Goal: Transaction & Acquisition: Purchase product/service

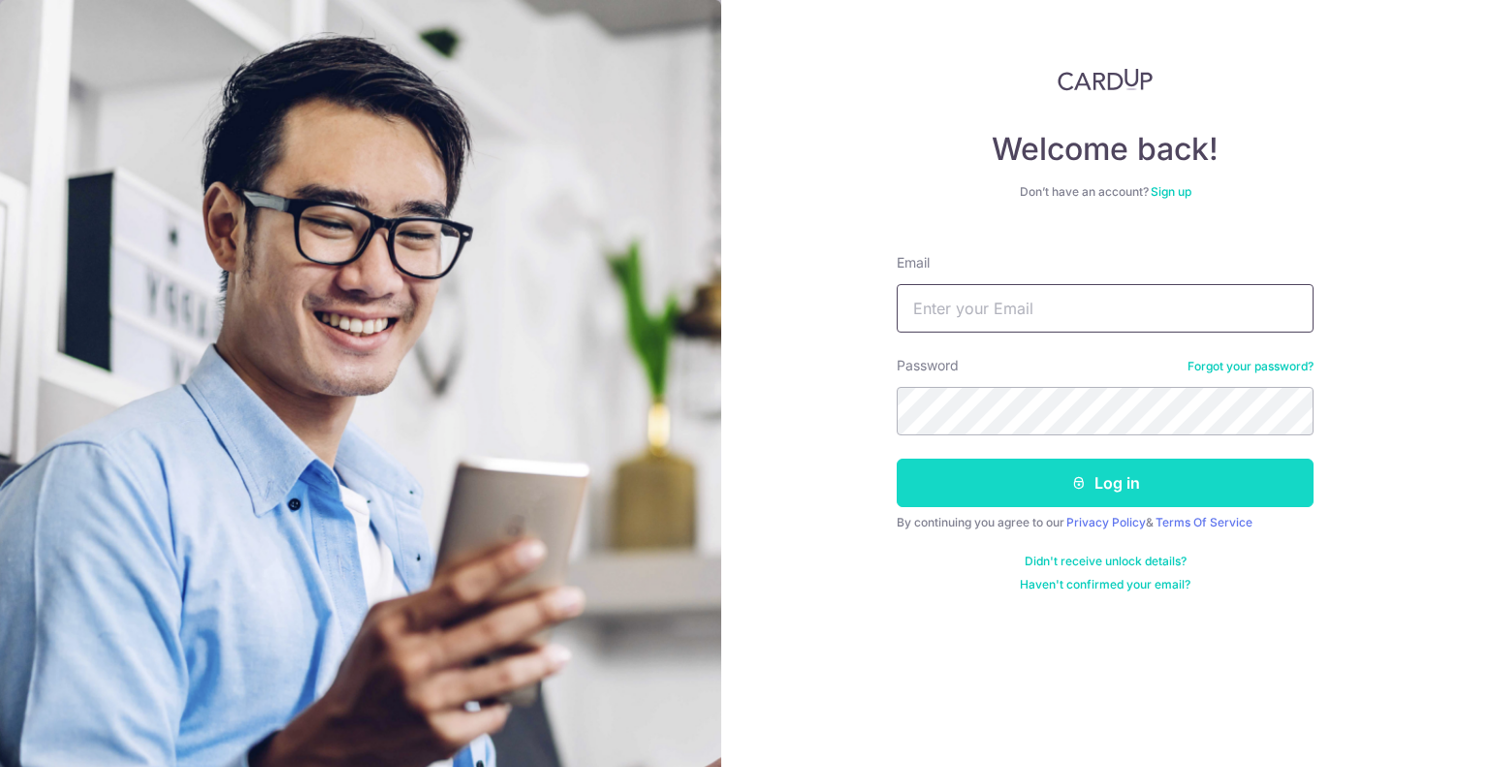
type input "mariaangelicasunio@gmail.com"
click at [1065, 476] on button "Log in" at bounding box center [1105, 483] width 417 height 48
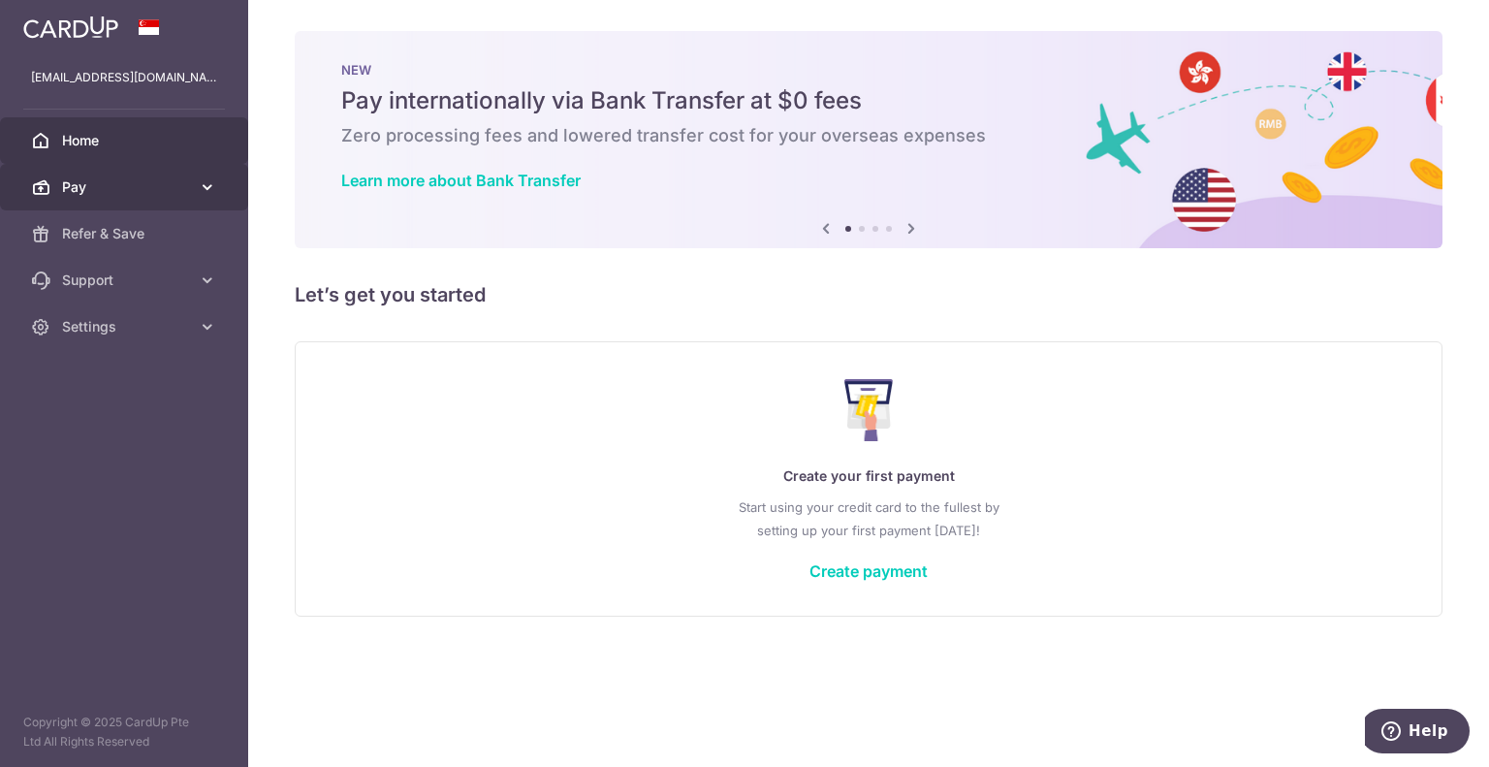
click at [198, 195] on icon at bounding box center [207, 186] width 19 height 19
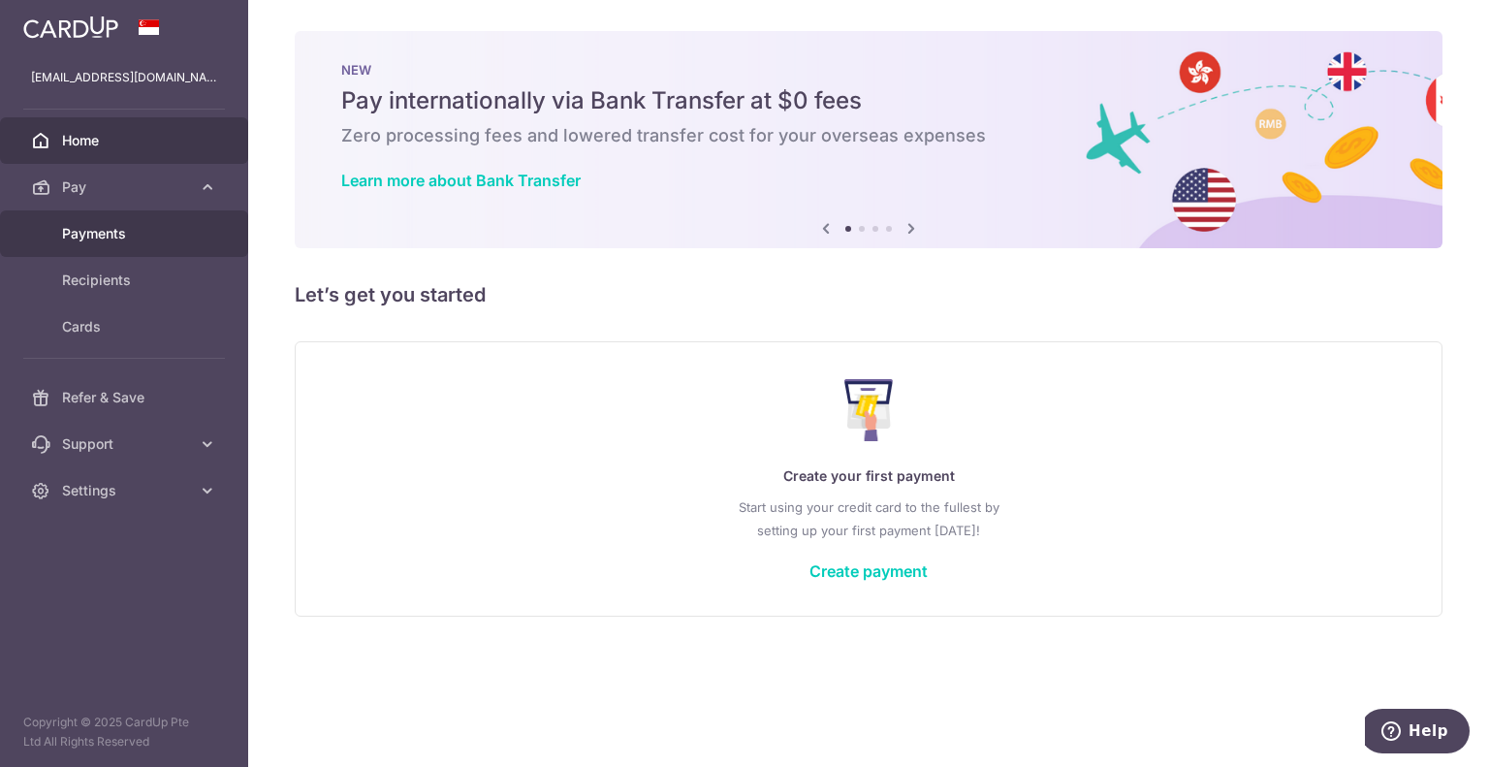
click at [101, 230] on span "Payments" at bounding box center [126, 233] width 128 height 19
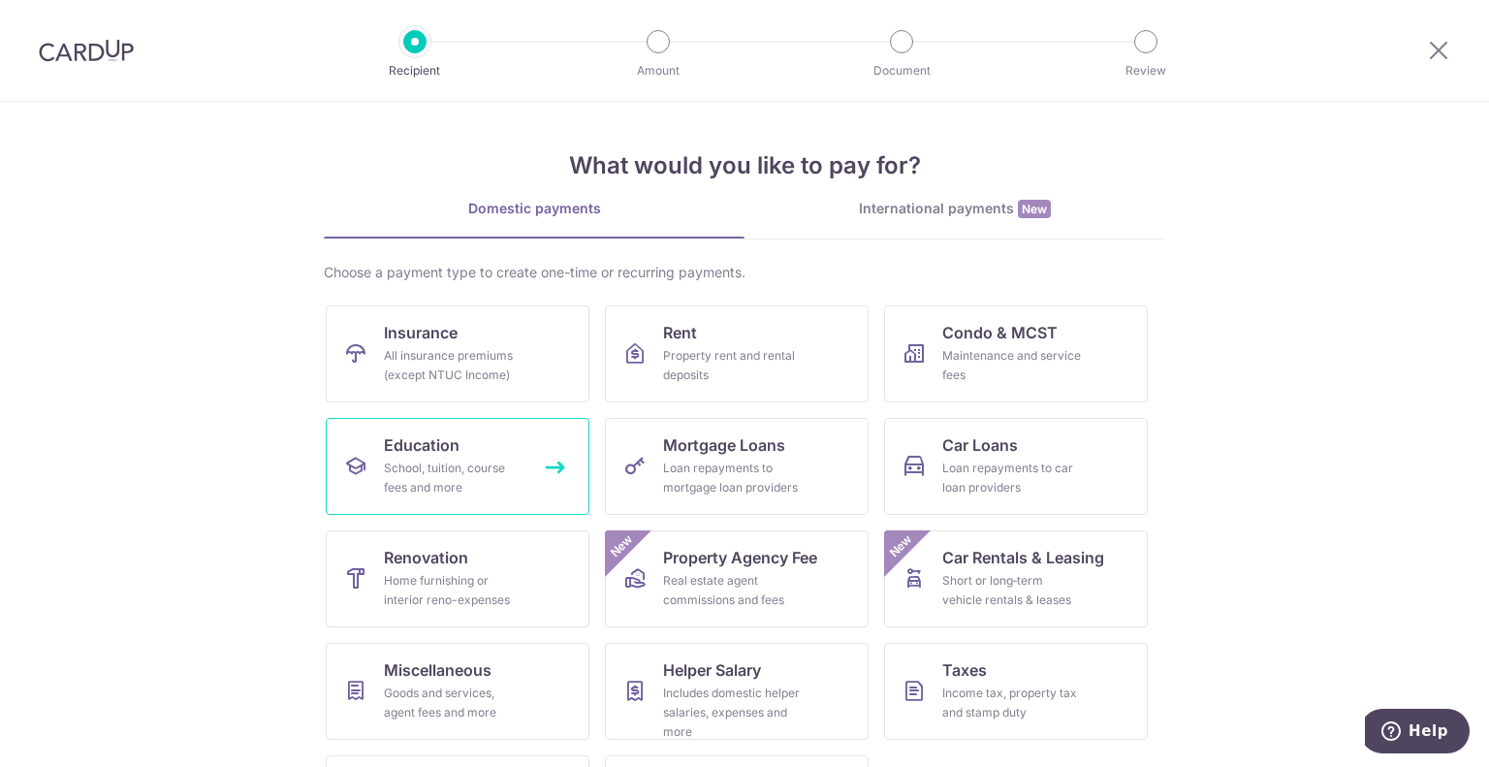
click at [453, 449] on span "Education" at bounding box center [422, 444] width 76 height 23
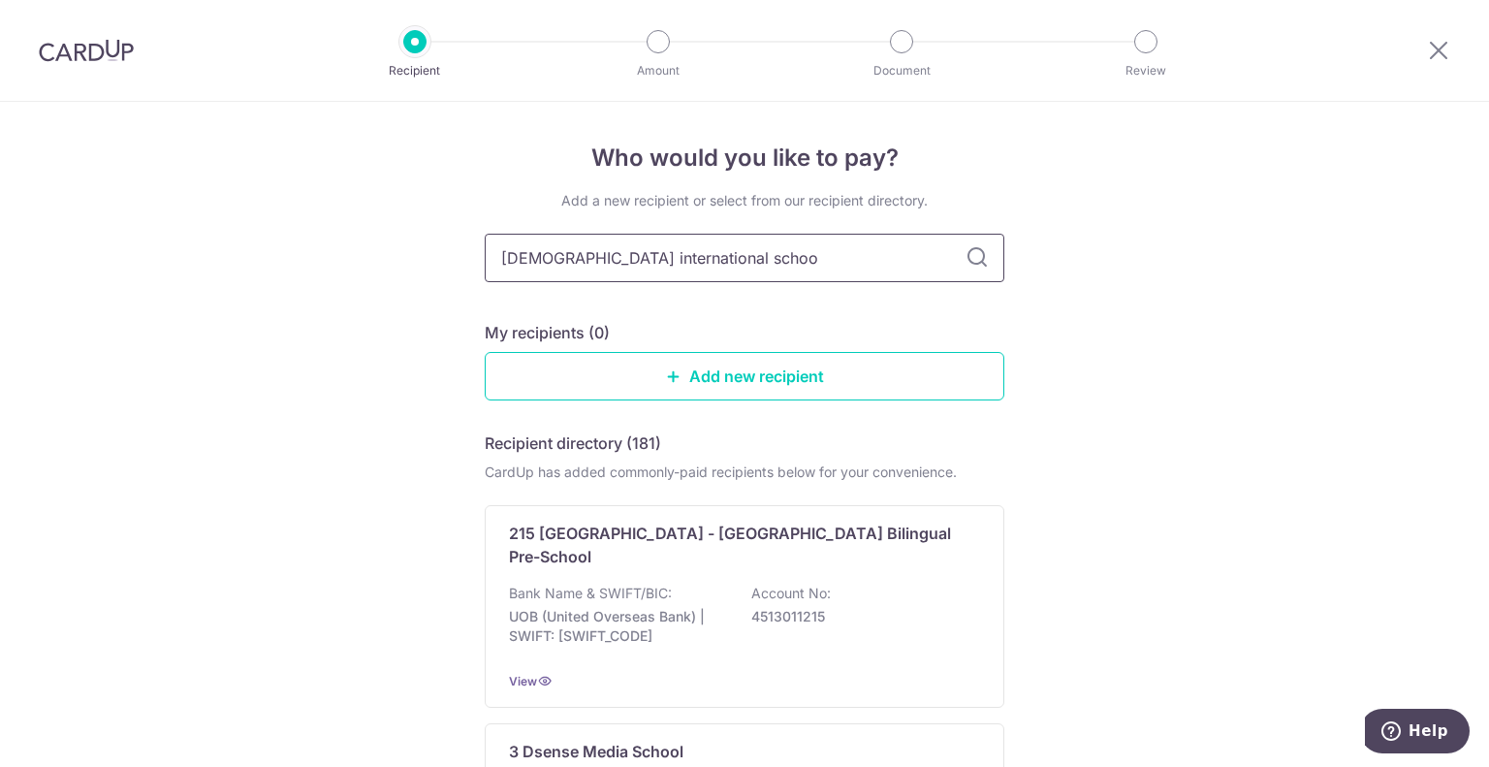
type input "canadian international school"
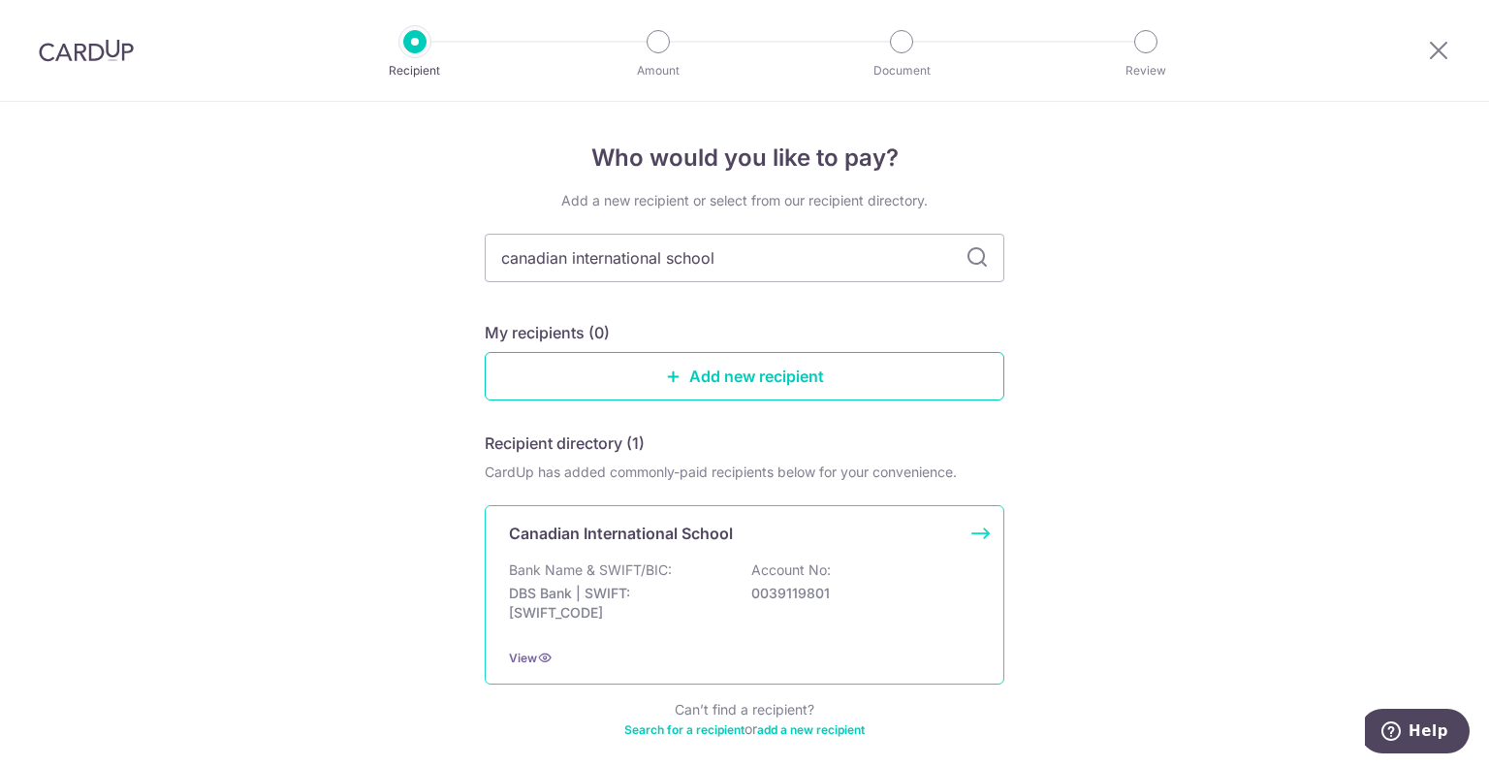
click at [974, 534] on div "Canadian International School Bank Name & SWIFT/BIC: DBS Bank | SWIFT: DBSSSGSG…" at bounding box center [745, 594] width 520 height 179
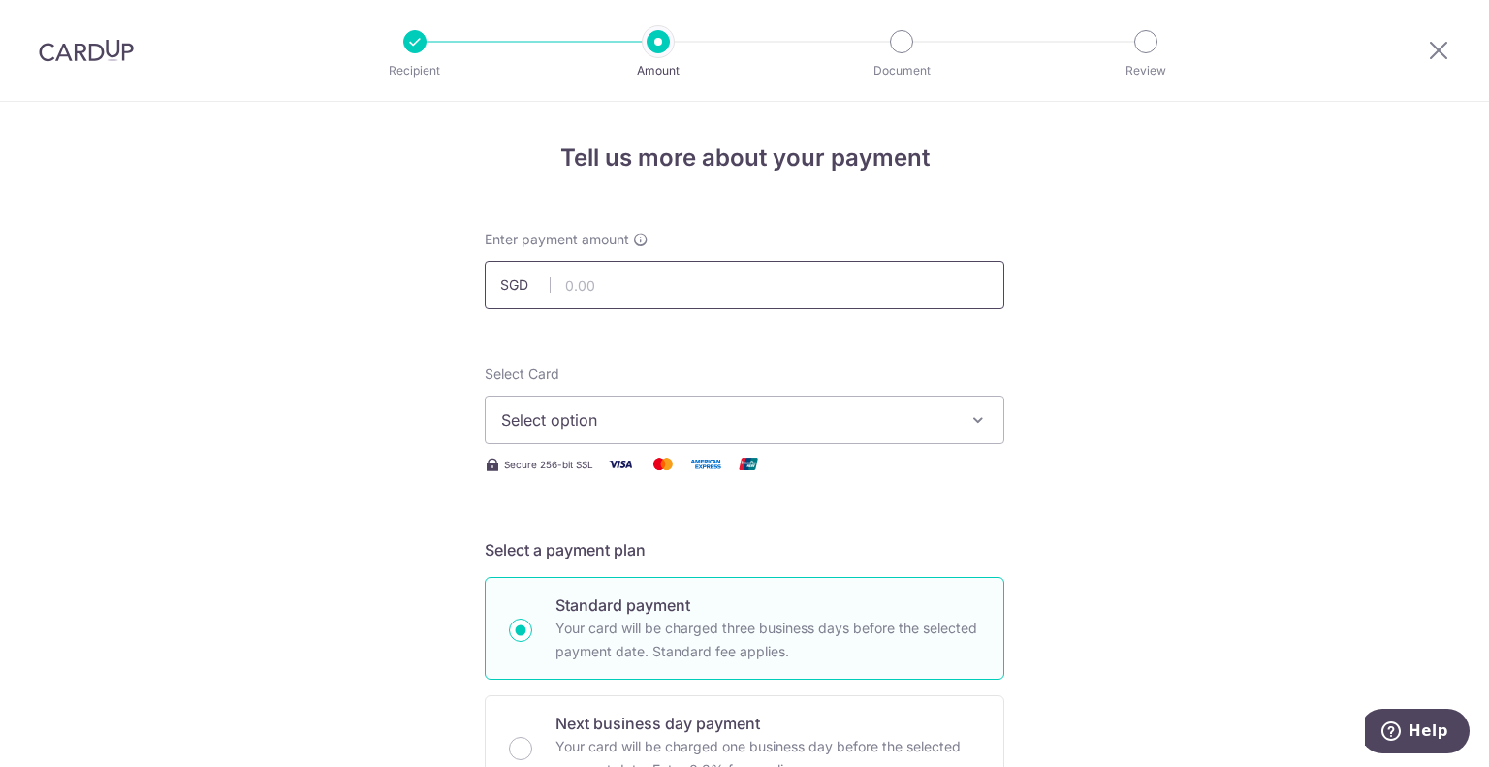
click at [605, 283] on input "text" at bounding box center [745, 285] width 520 height 48
type input "20,480.00"
click at [627, 424] on span "Select option" at bounding box center [727, 419] width 452 height 23
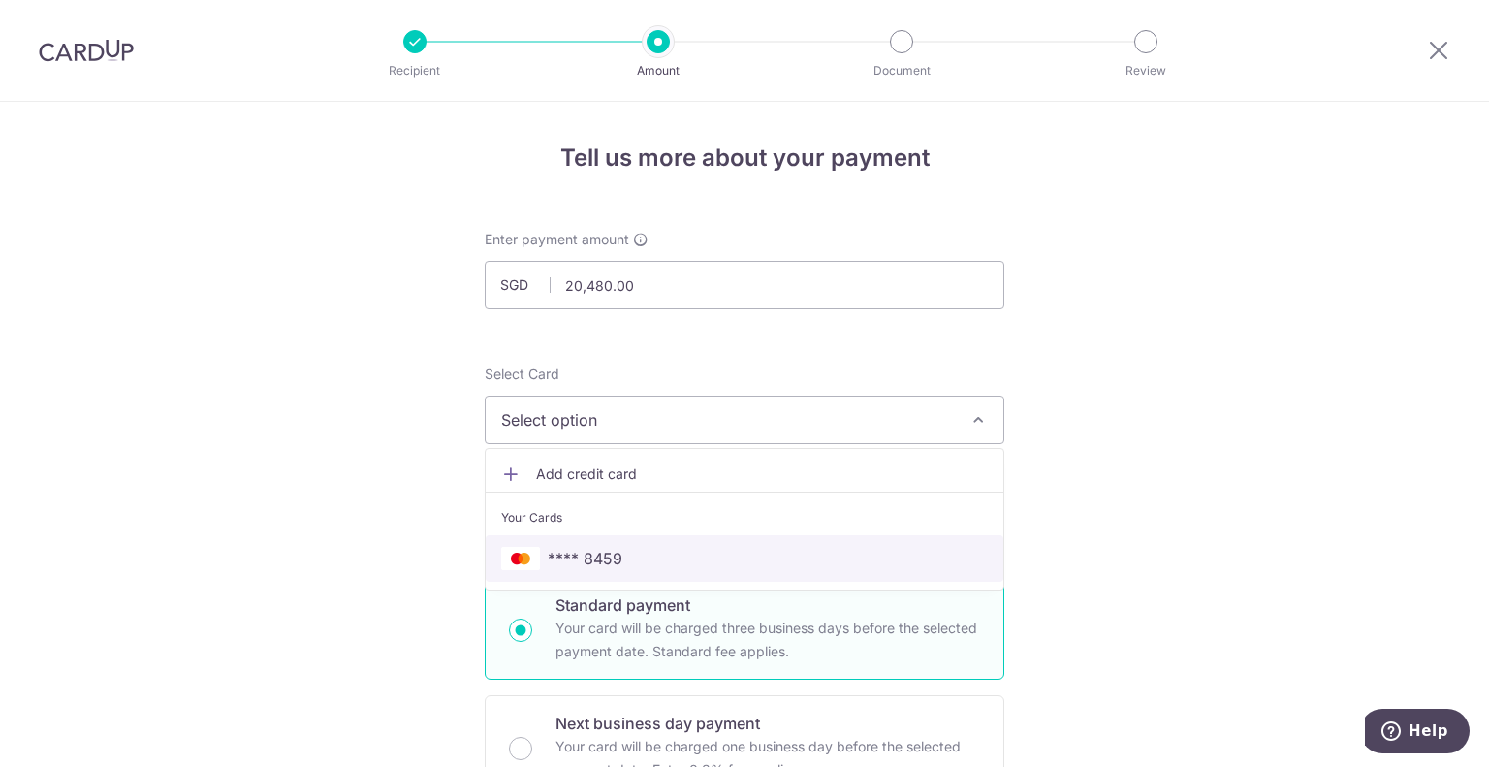
click at [572, 545] on link "**** 8459" at bounding box center [745, 558] width 518 height 47
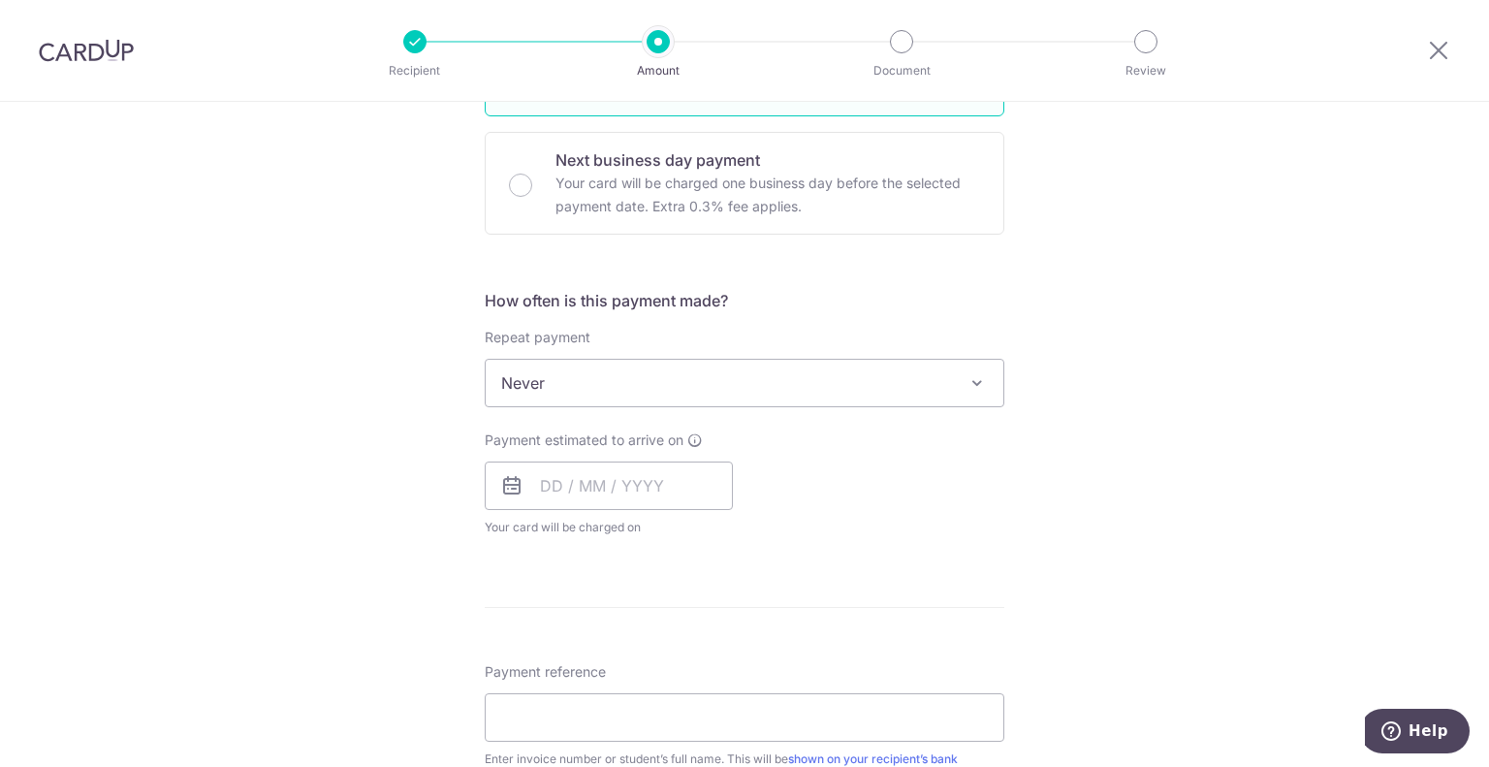
scroll to position [584, 0]
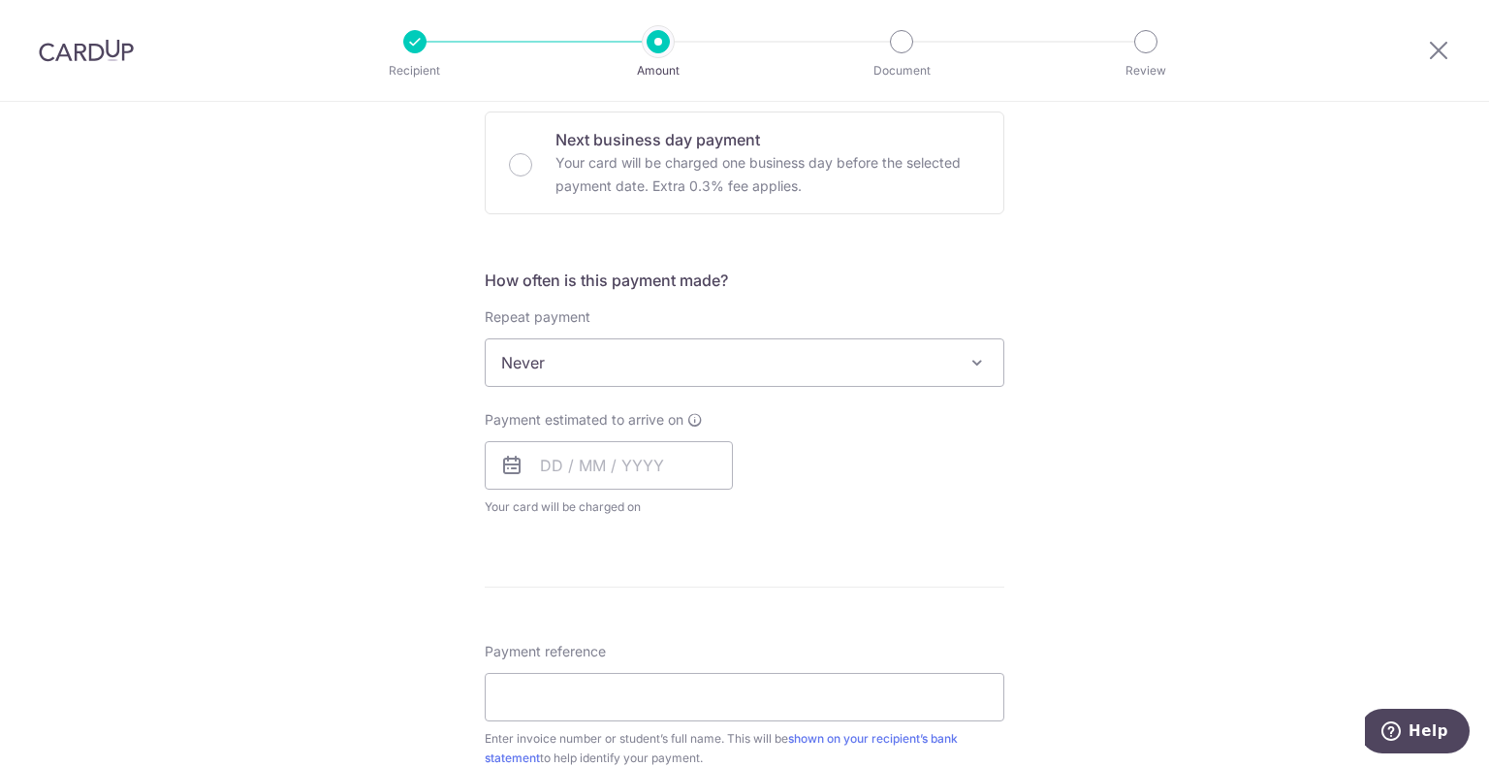
click at [511, 463] on icon at bounding box center [511, 465] width 23 height 23
click at [553, 463] on input "text" at bounding box center [609, 465] width 248 height 48
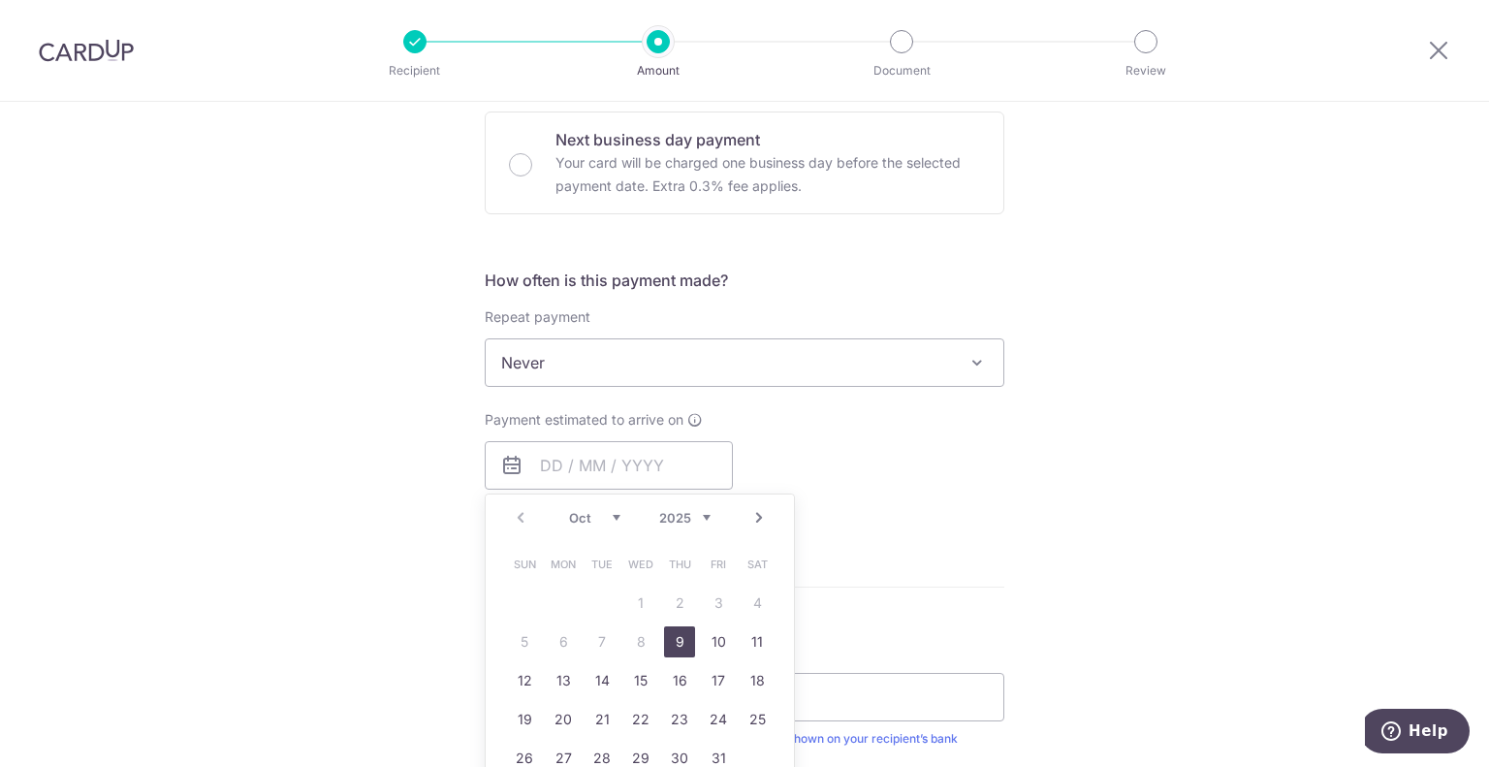
click at [665, 643] on link "9" at bounding box center [679, 641] width 31 height 31
type input "09/10/2025"
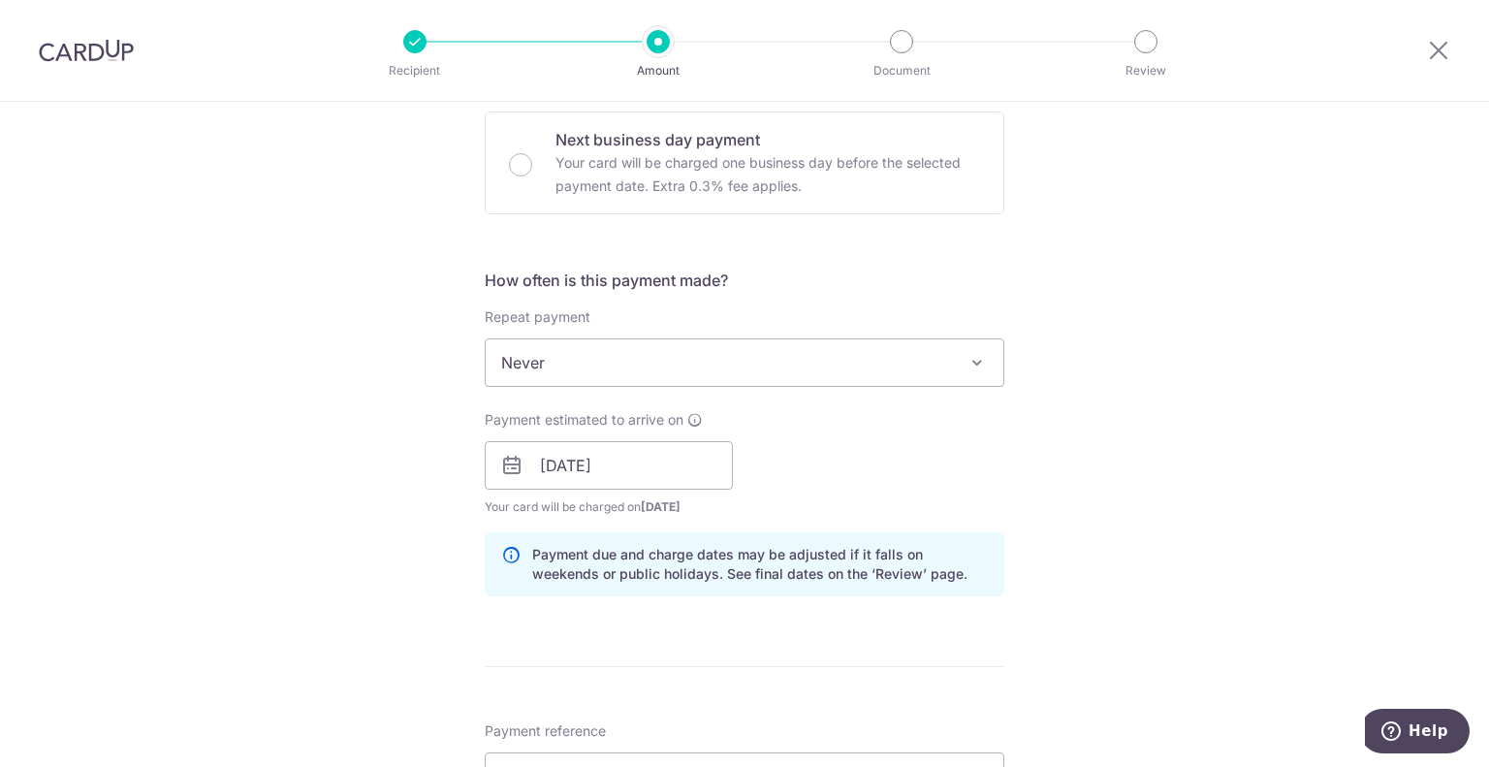
click at [1082, 502] on div "Tell us more about your payment Enter payment amount SGD 20,480.00 20480.00 Sel…" at bounding box center [744, 434] width 1489 height 1833
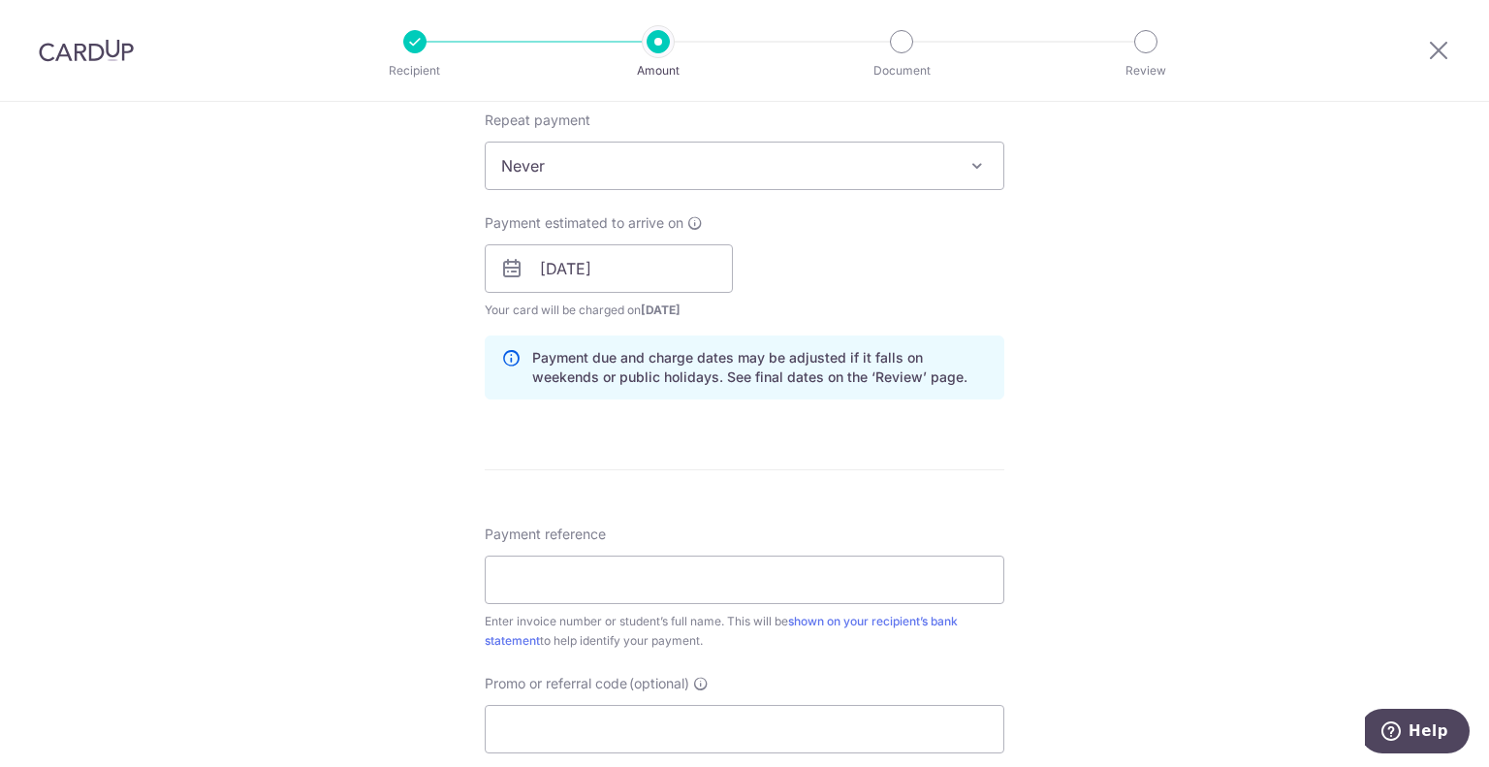
scroll to position [849, 0]
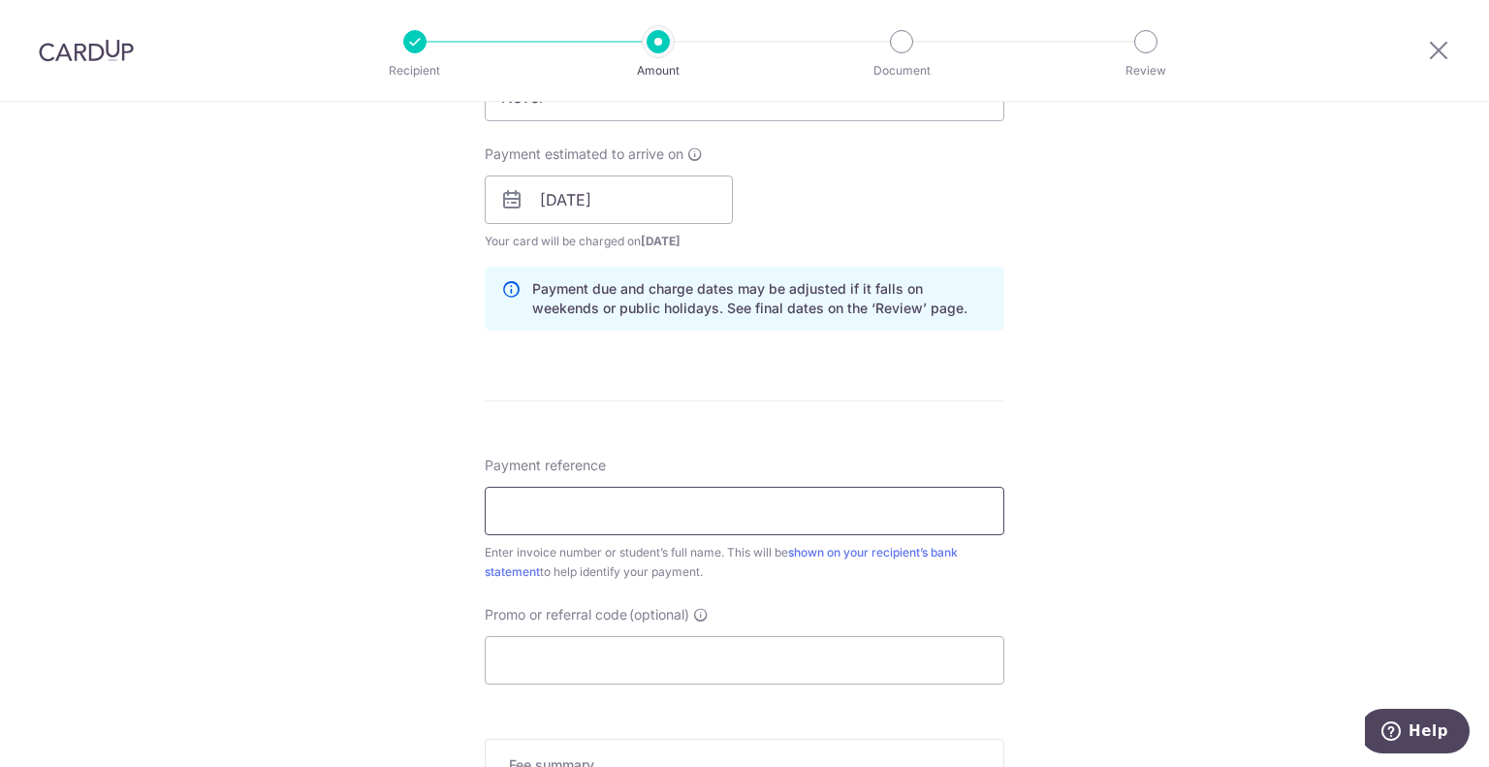
click at [712, 511] on input "Payment reference" at bounding box center [745, 511] width 520 height 48
paste input "IN226114231CIS"
type input "IN226114231CIS Sunio Mackenzie Adam"
drag, startPoint x: 1233, startPoint y: 515, endPoint x: 1219, endPoint y: 515, distance: 14.5
click at [1233, 515] on div "Tell us more about your payment Enter payment amount SGD 20,480.00 20480.00 Sel…" at bounding box center [744, 168] width 1489 height 1833
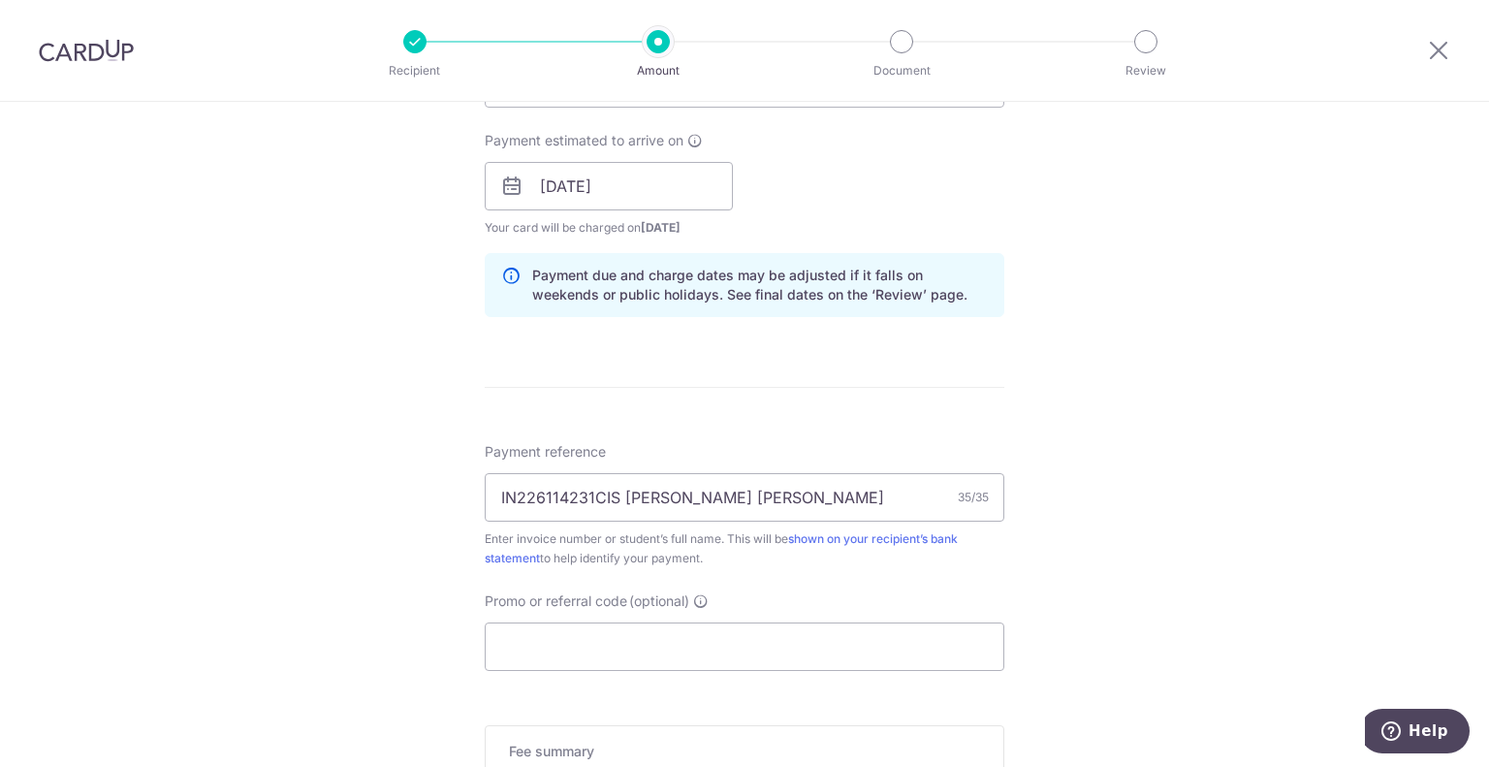
scroll to position [880, 0]
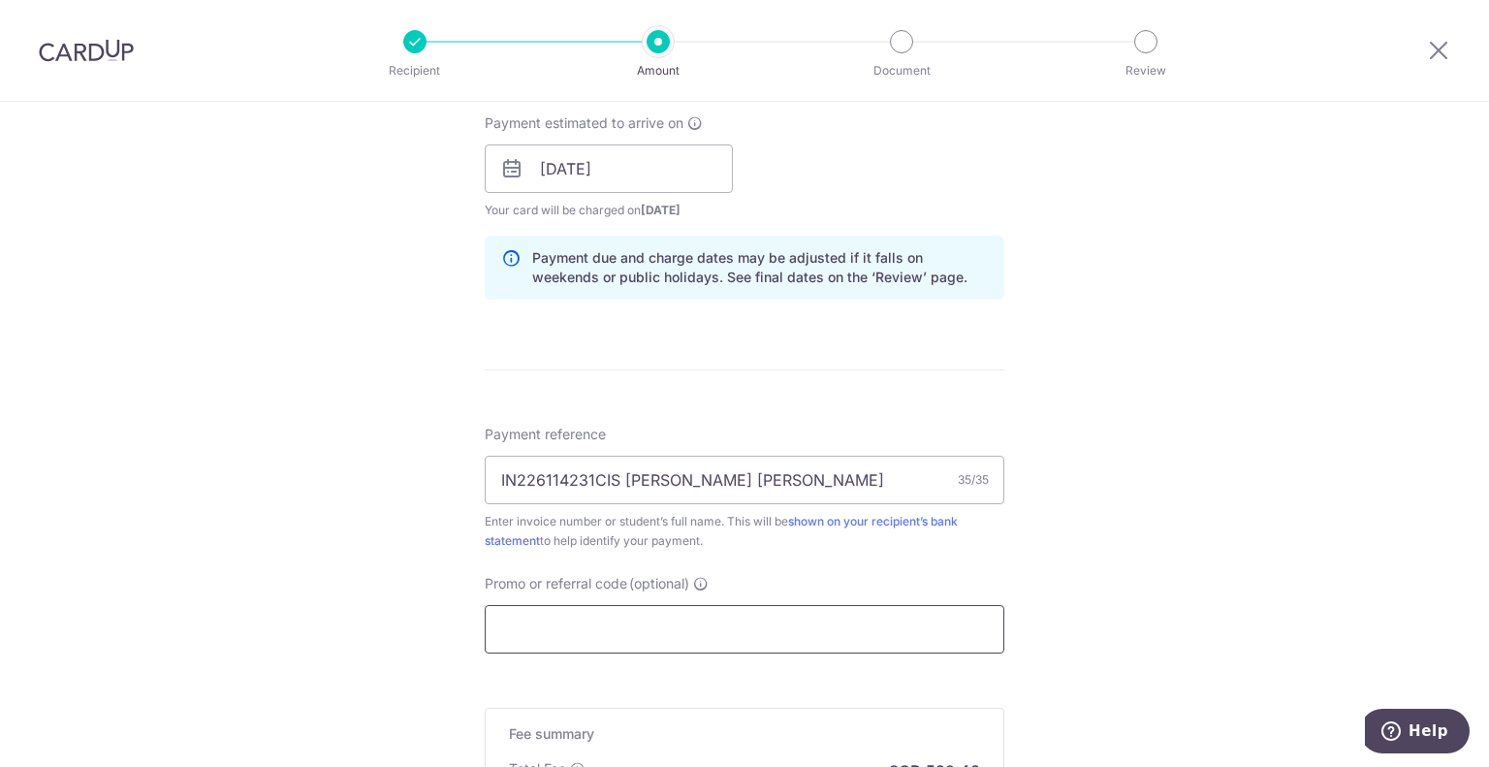
click at [767, 627] on input "Promo or referral code (optional)" at bounding box center [745, 629] width 520 height 48
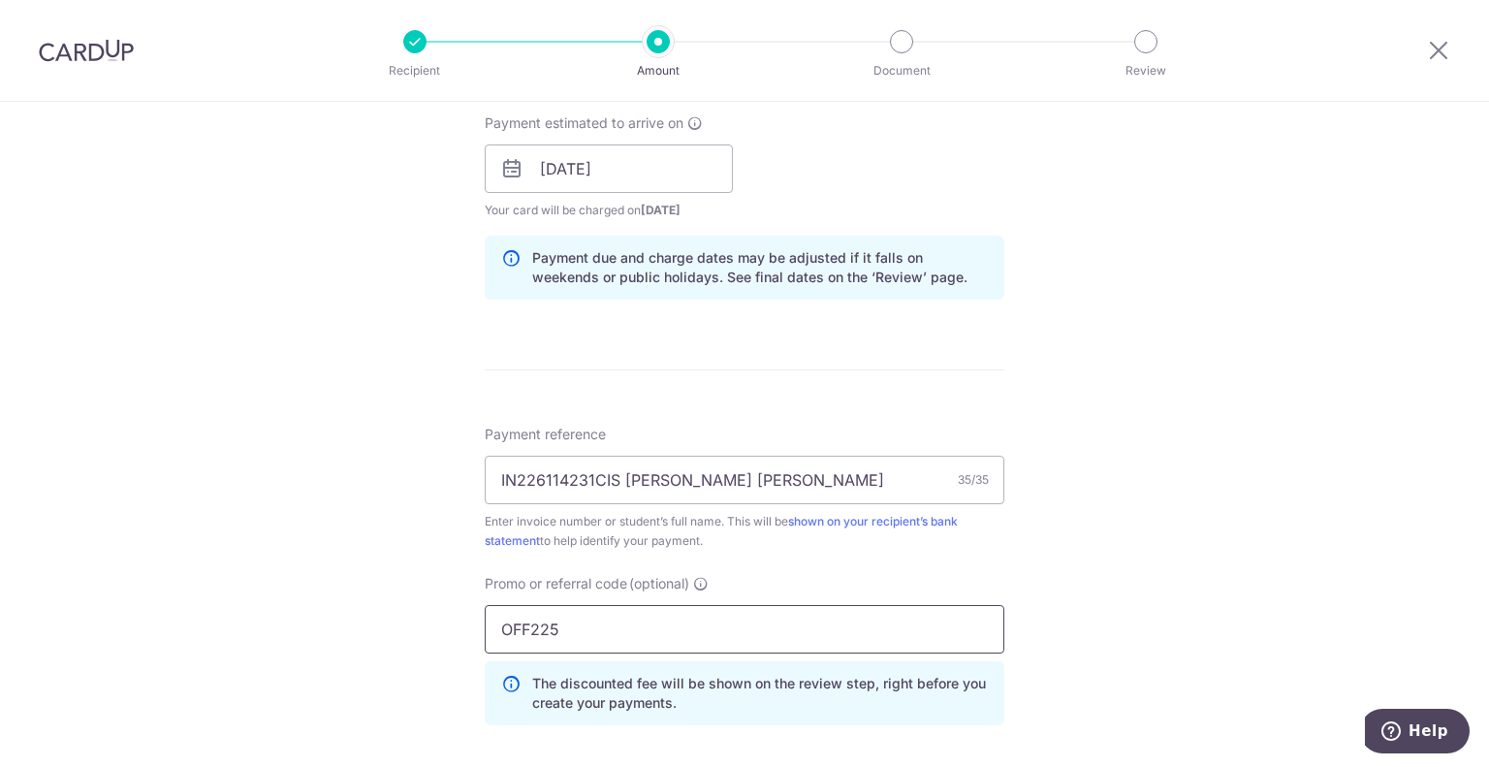
type input "OFF225"
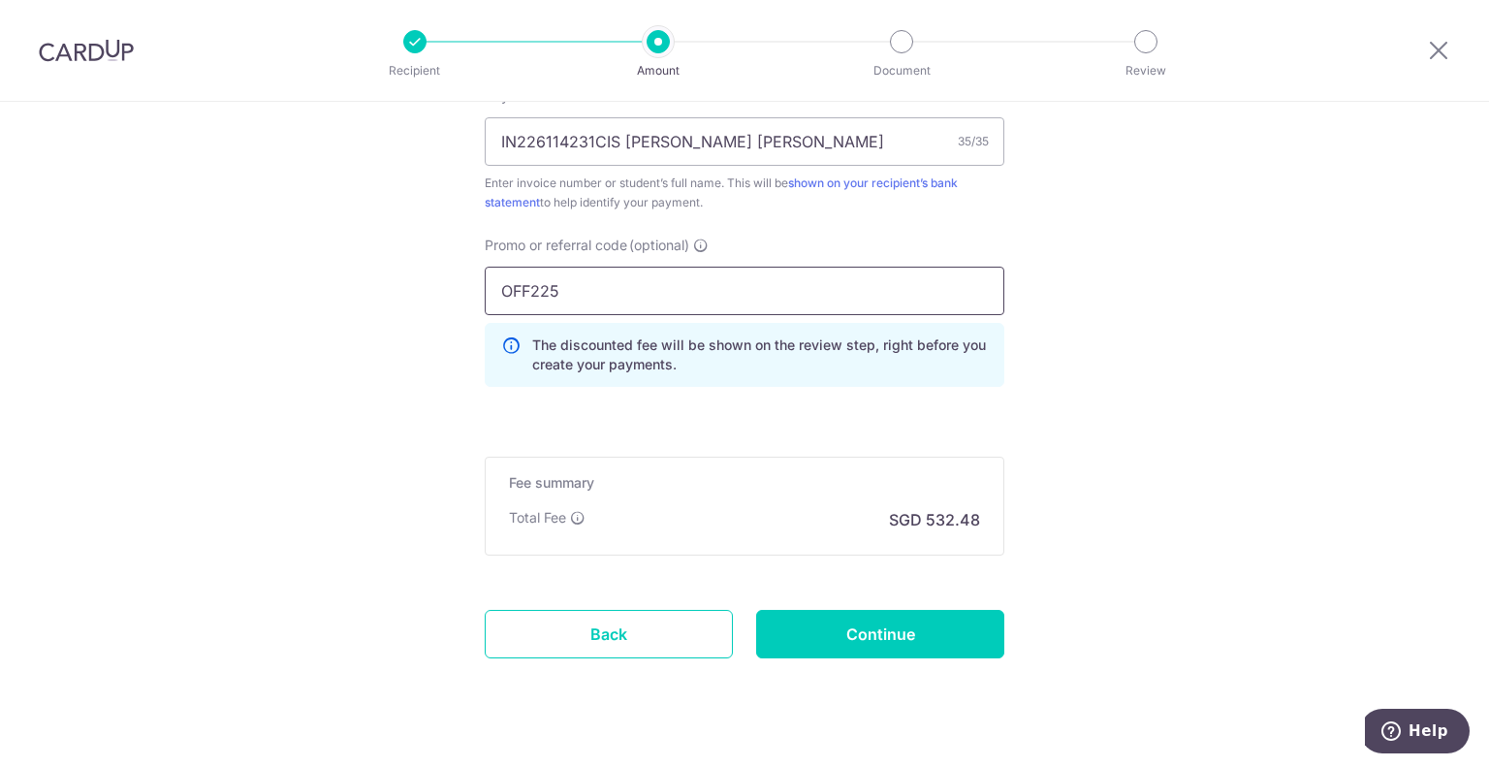
scroll to position [1225, 0]
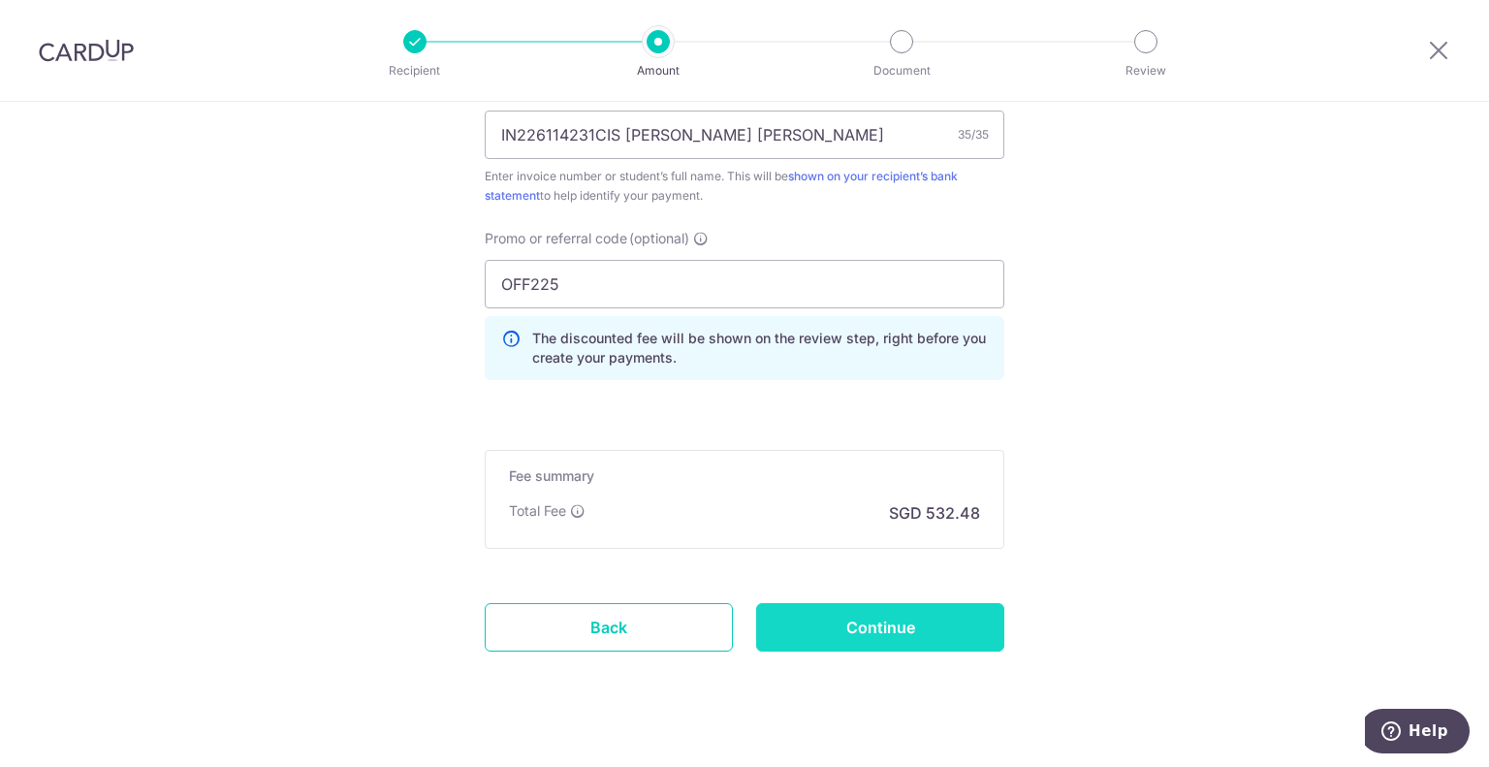
click at [833, 620] on input "Continue" at bounding box center [880, 627] width 248 height 48
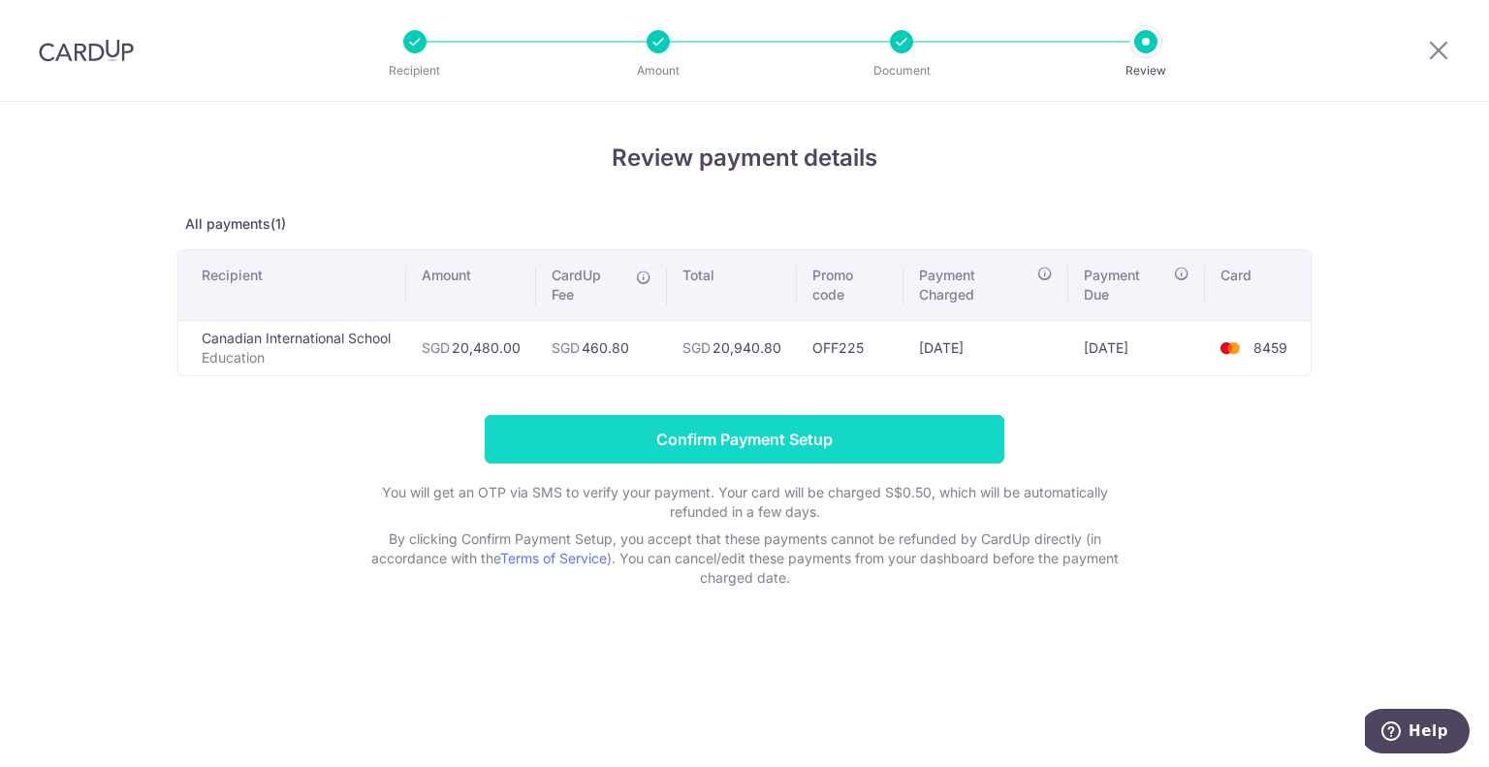
click at [776, 434] on input "Confirm Payment Setup" at bounding box center [745, 439] width 520 height 48
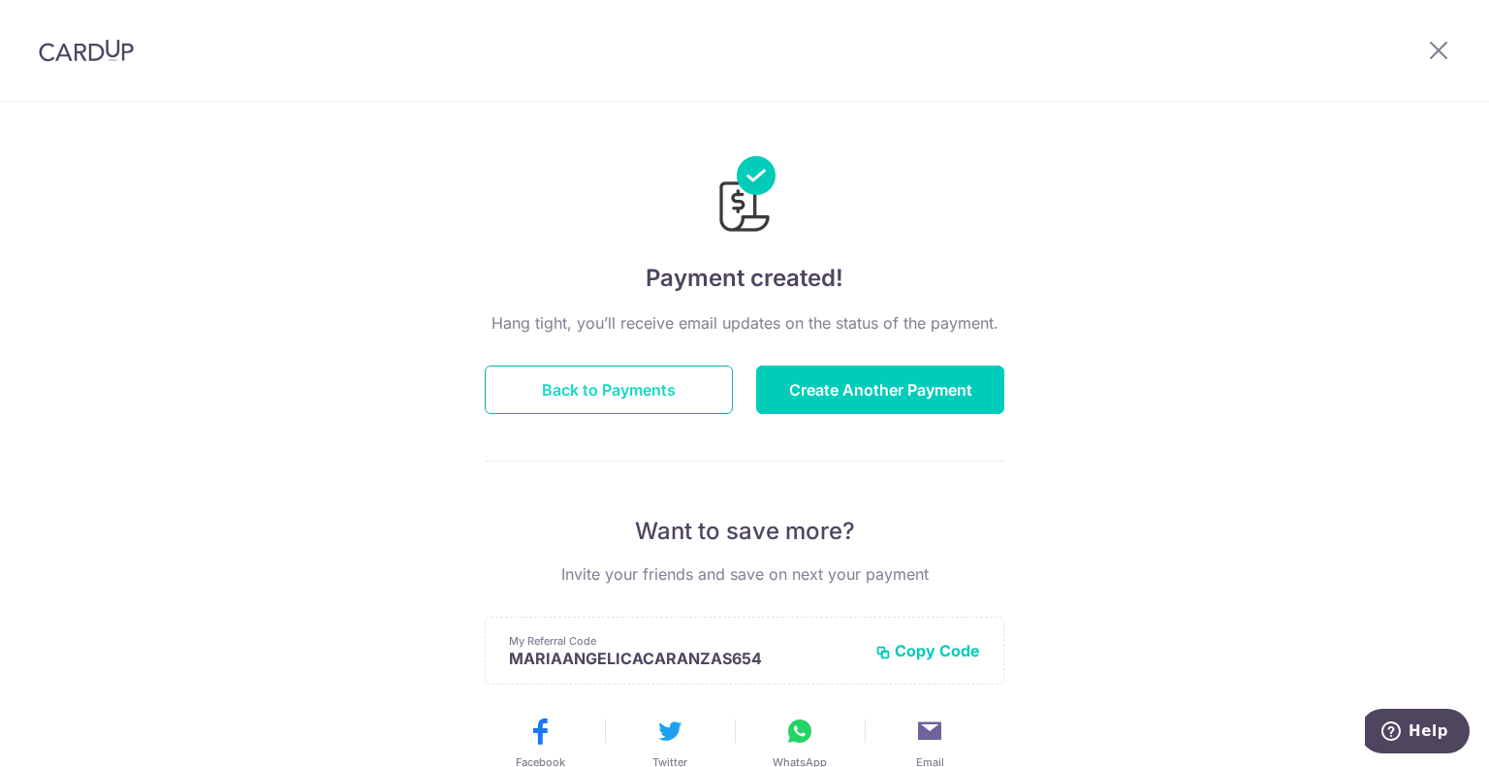
click at [602, 400] on button "Back to Payments" at bounding box center [609, 390] width 248 height 48
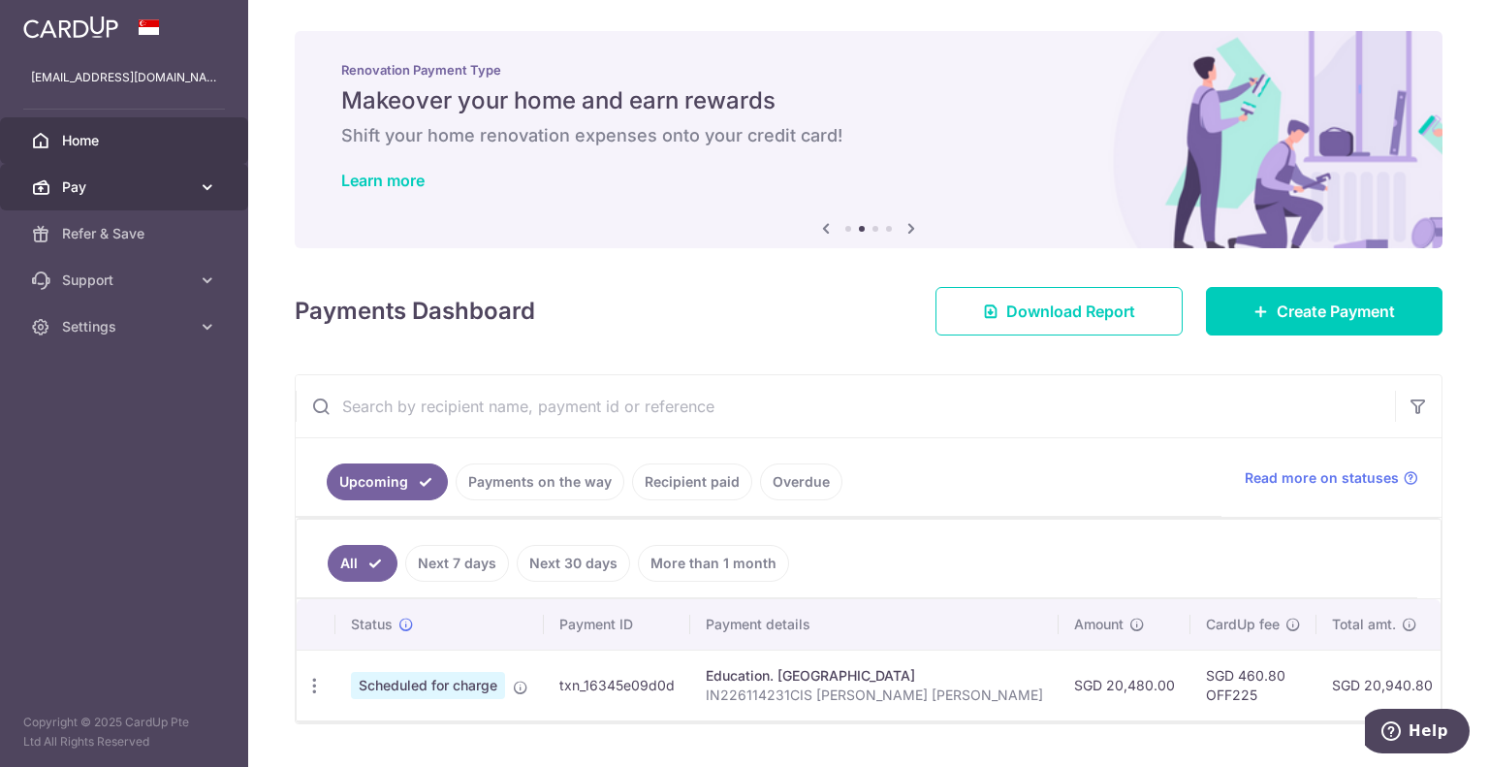
click at [167, 184] on span "Pay" at bounding box center [126, 186] width 128 height 19
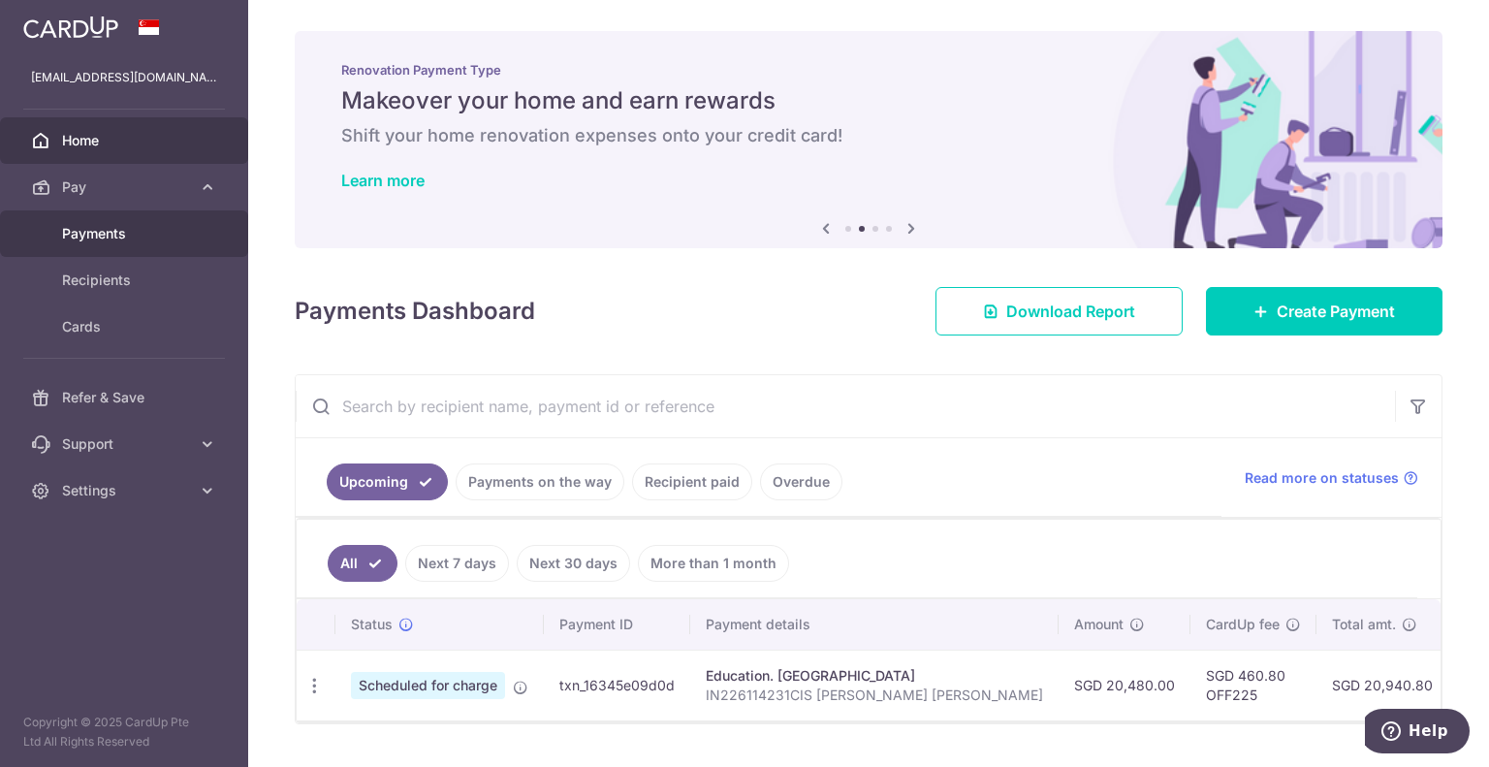
click at [110, 236] on span "Payments" at bounding box center [126, 233] width 128 height 19
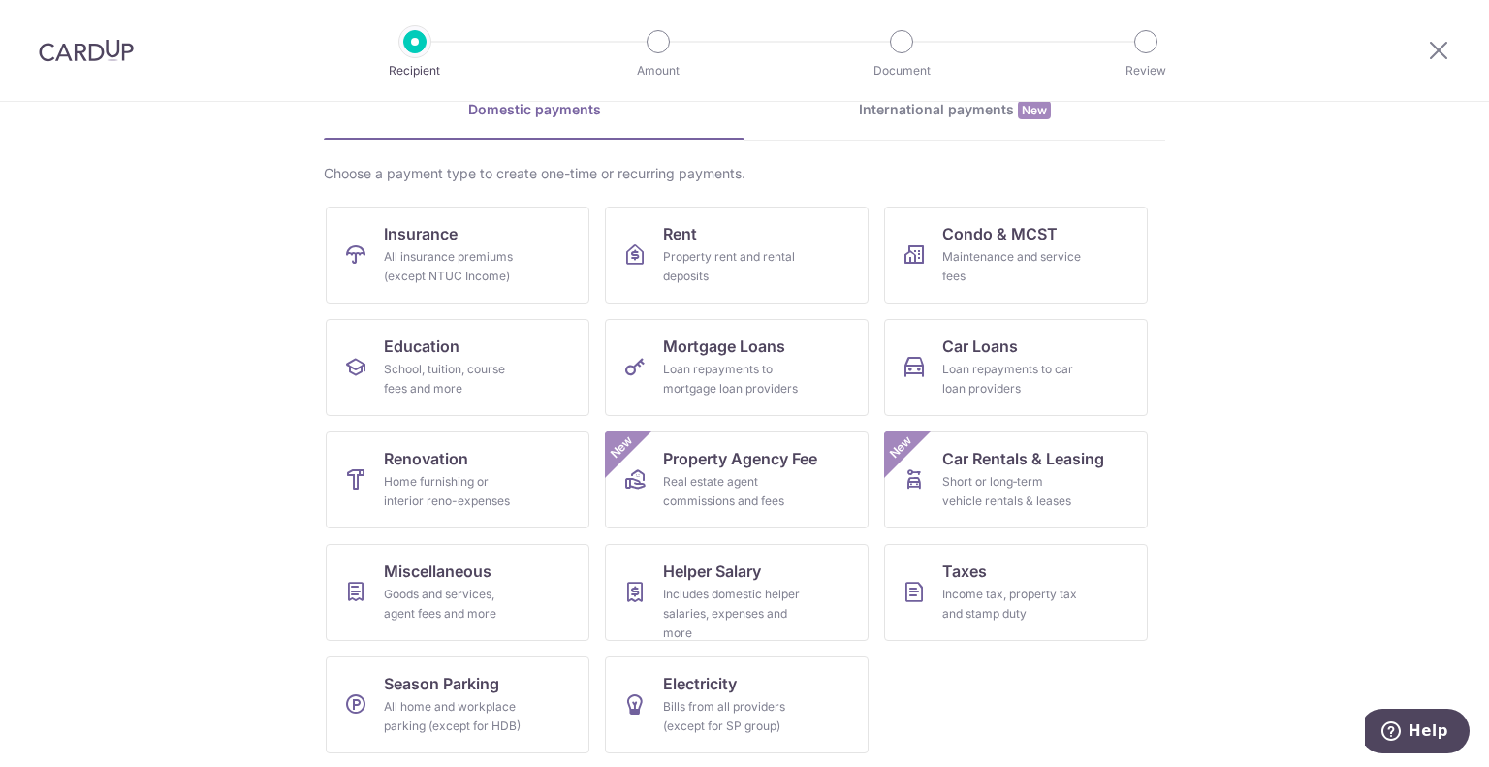
scroll to position [100, 0]
click at [964, 597] on div "Income tax, property tax and stamp duty" at bounding box center [1012, 603] width 140 height 39
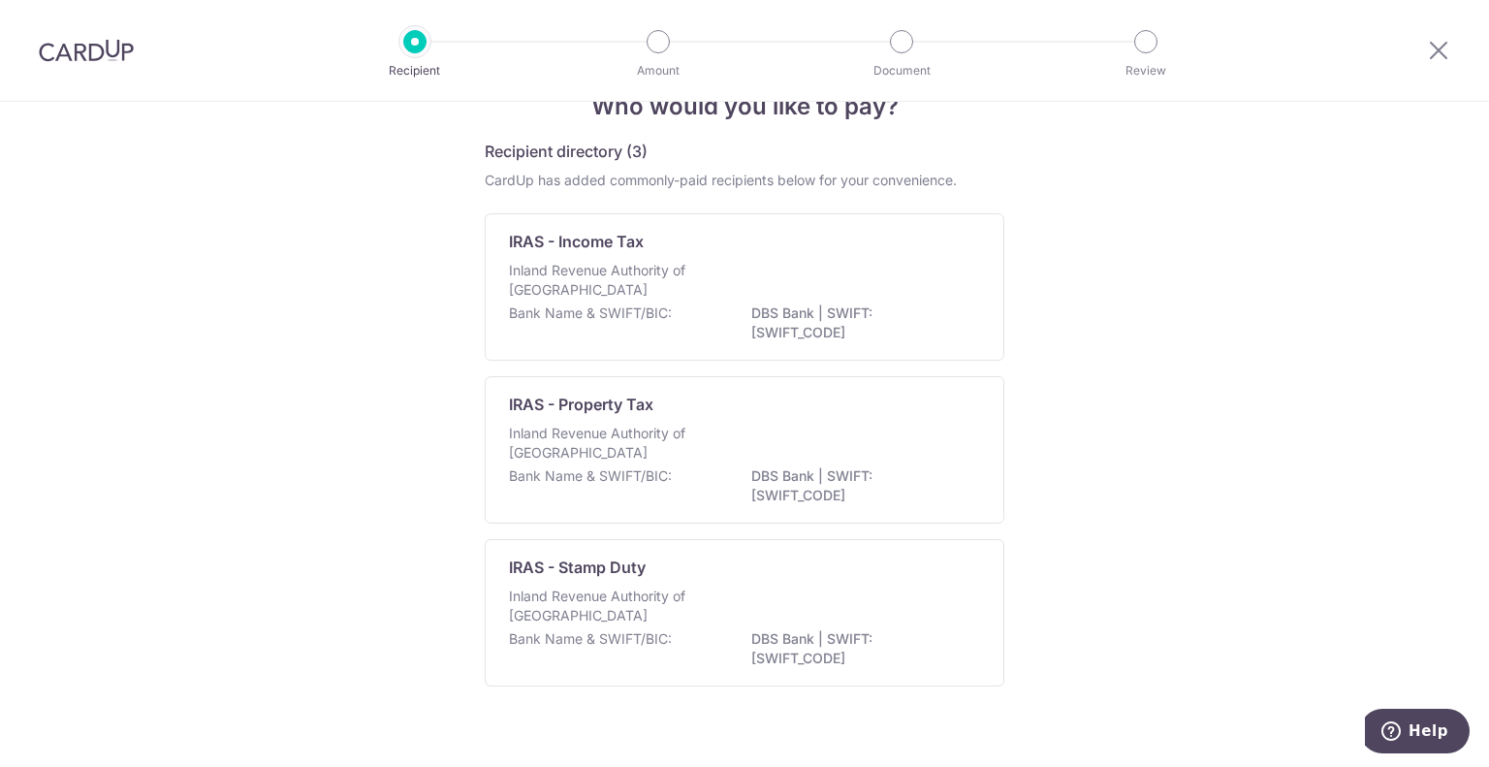
scroll to position [76, 0]
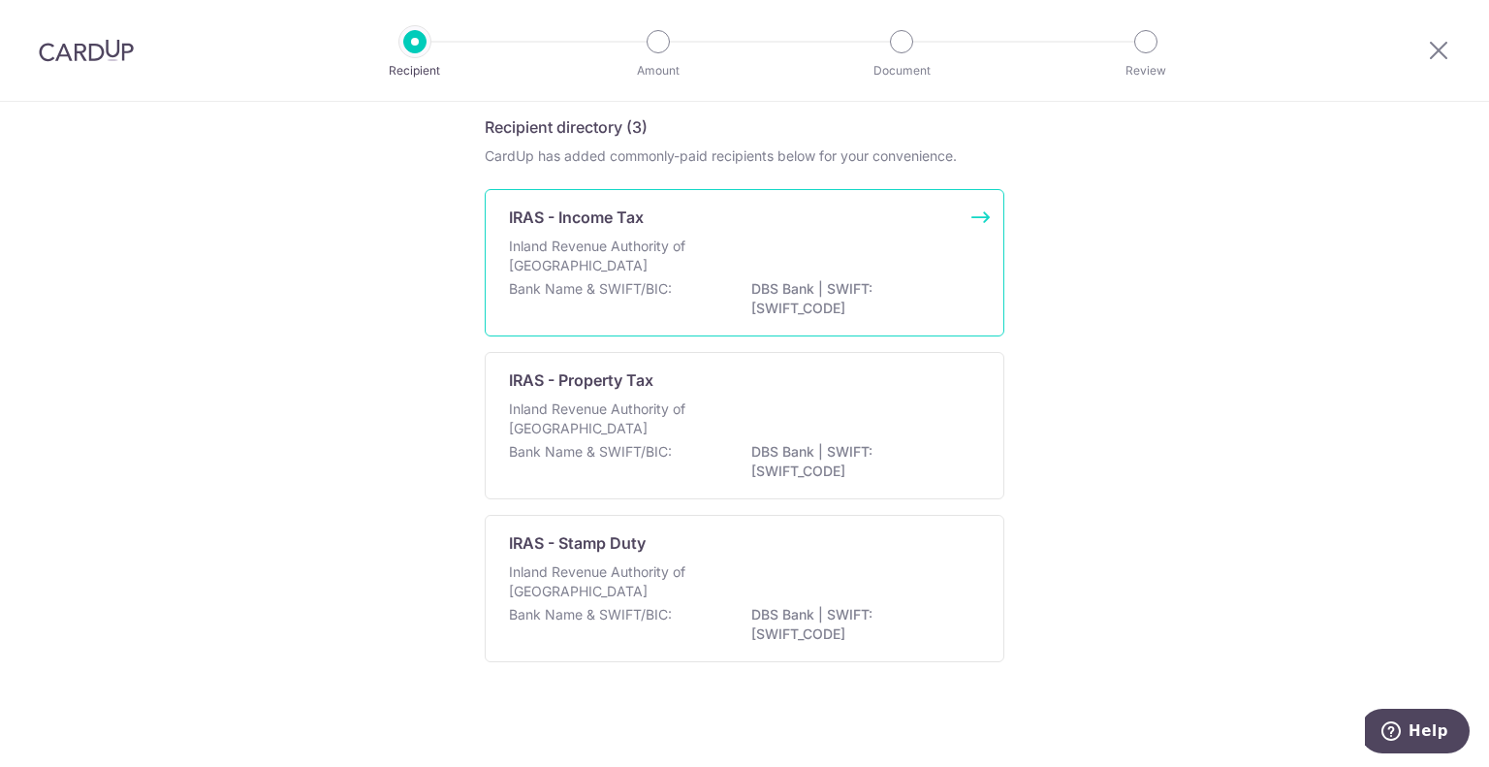
click at [761, 274] on div "Inland Revenue Authority of [GEOGRAPHIC_DATA]" at bounding box center [744, 258] width 471 height 43
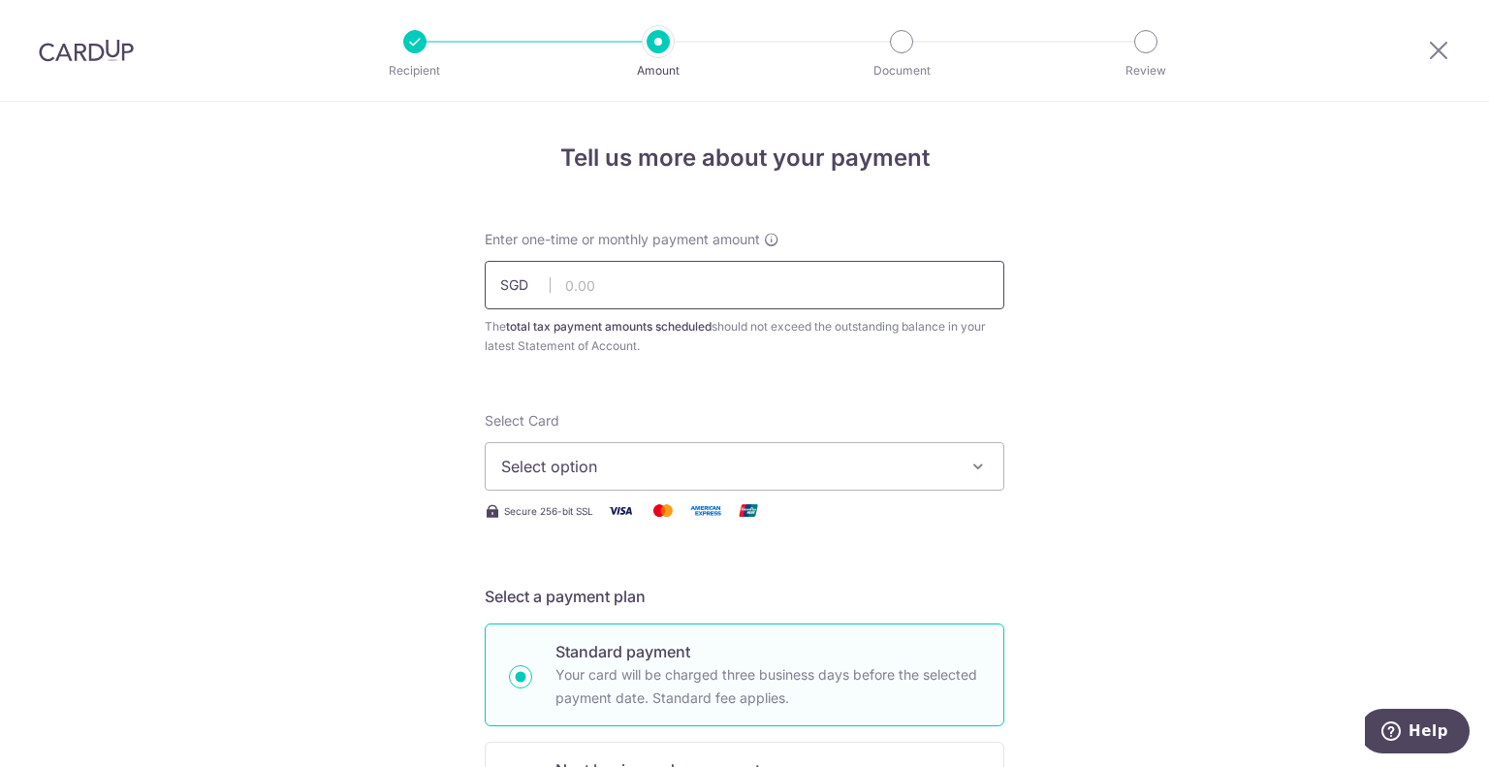
click at [652, 294] on input "text" at bounding box center [745, 285] width 520 height 48
type input "5,023.13"
click at [708, 456] on span "Select option" at bounding box center [727, 466] width 452 height 23
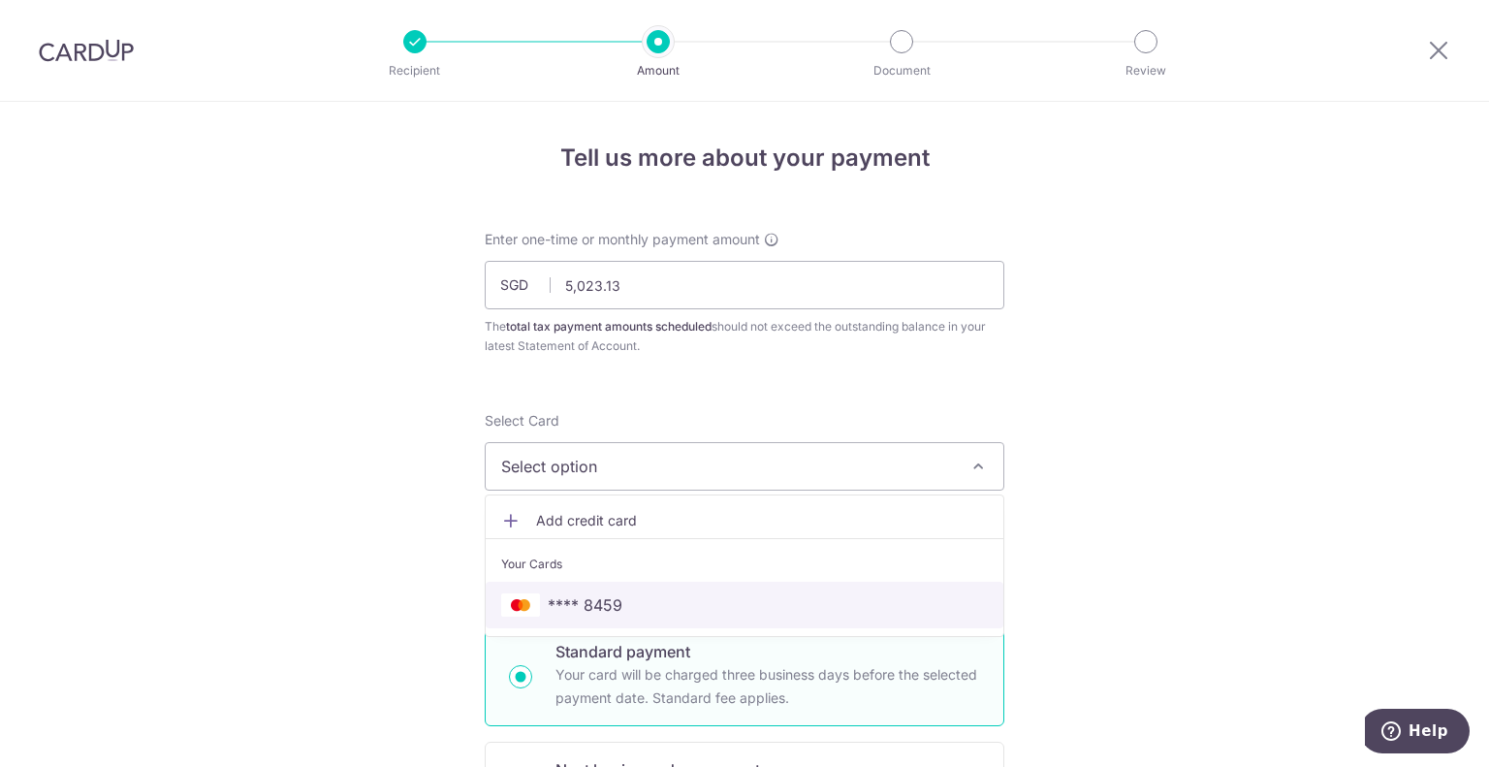
drag, startPoint x: 543, startPoint y: 608, endPoint x: 1024, endPoint y: 538, distance: 485.9
click at [548, 608] on span "**** 8459" at bounding box center [585, 604] width 75 height 23
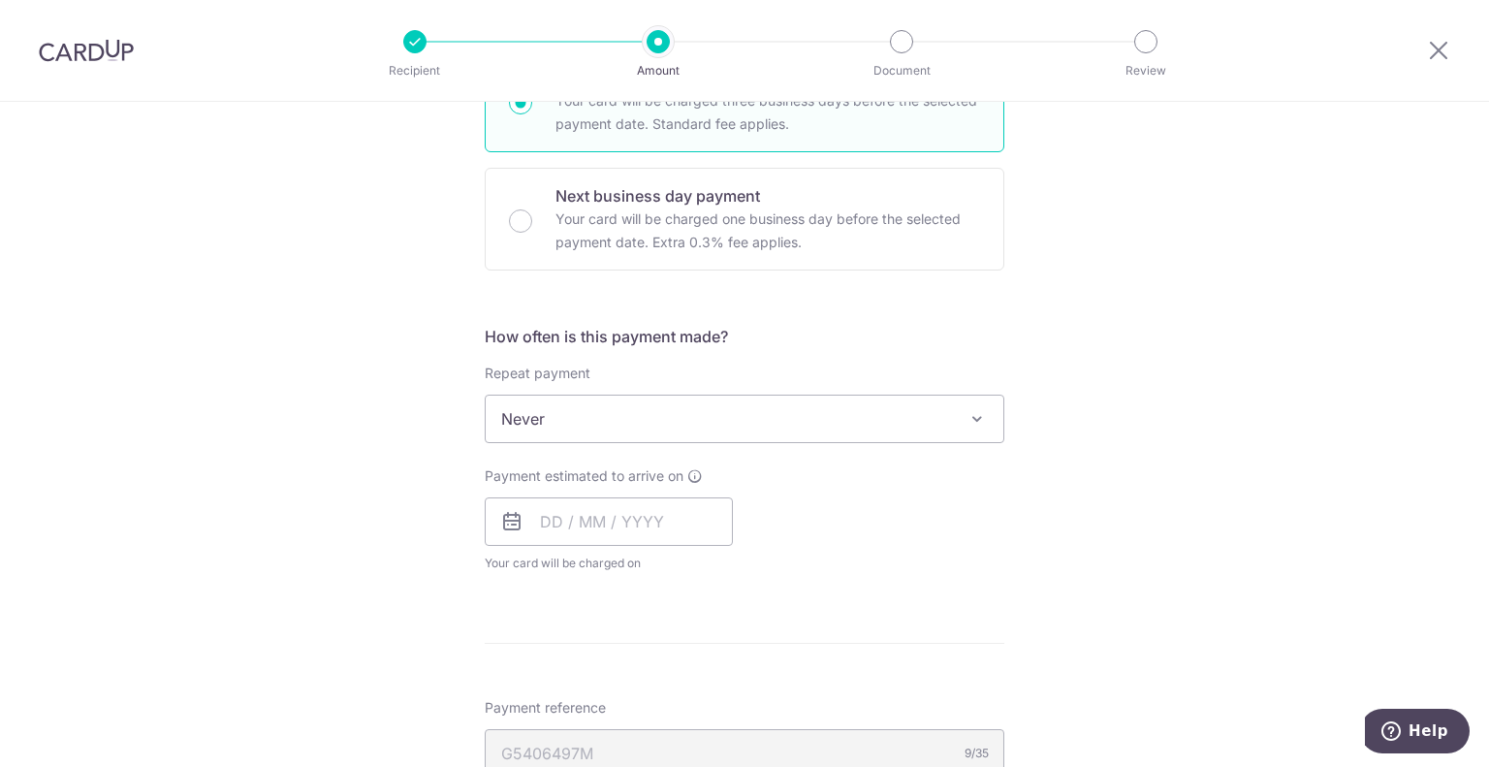
scroll to position [575, 0]
click at [805, 420] on span "Never" at bounding box center [745, 418] width 518 height 47
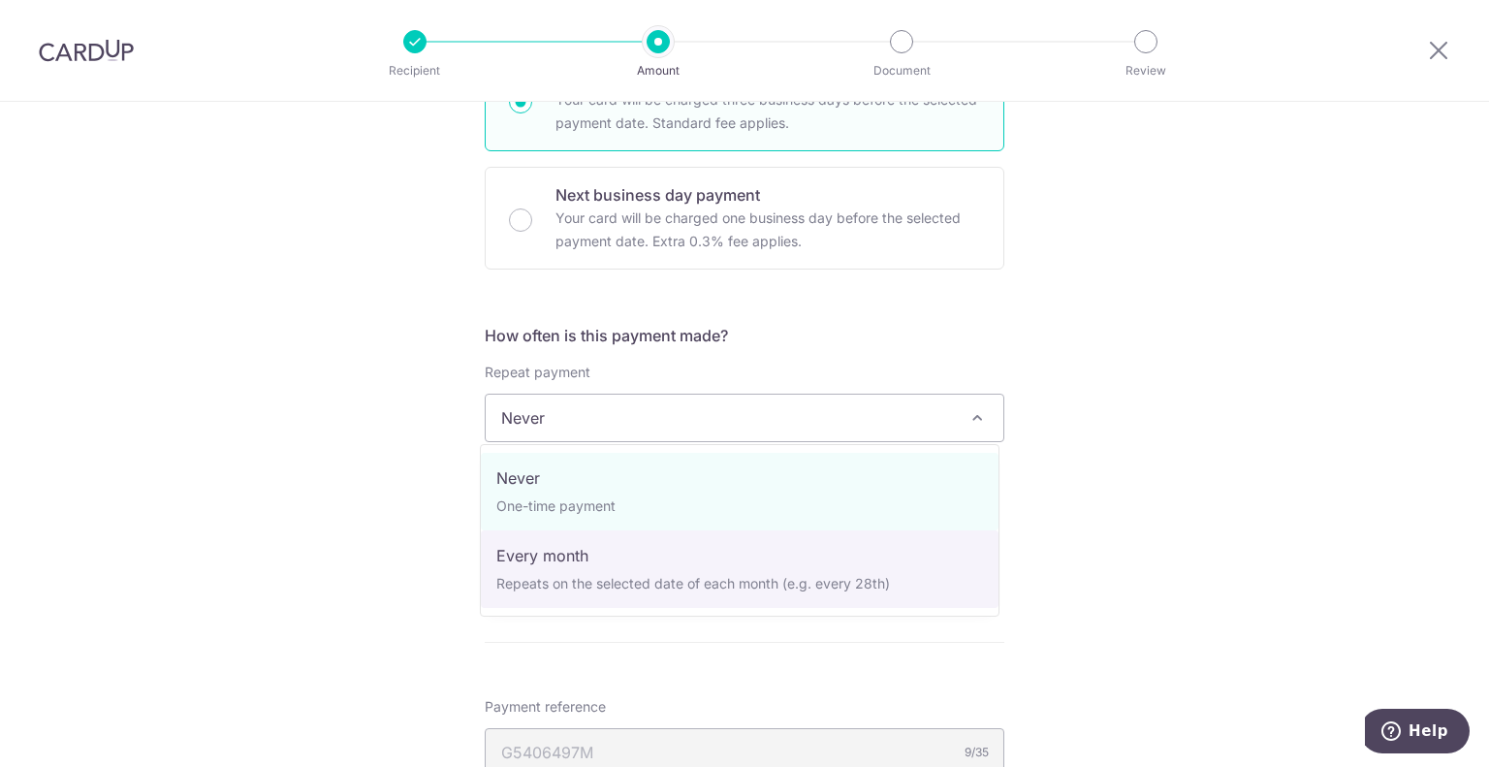
select select "3"
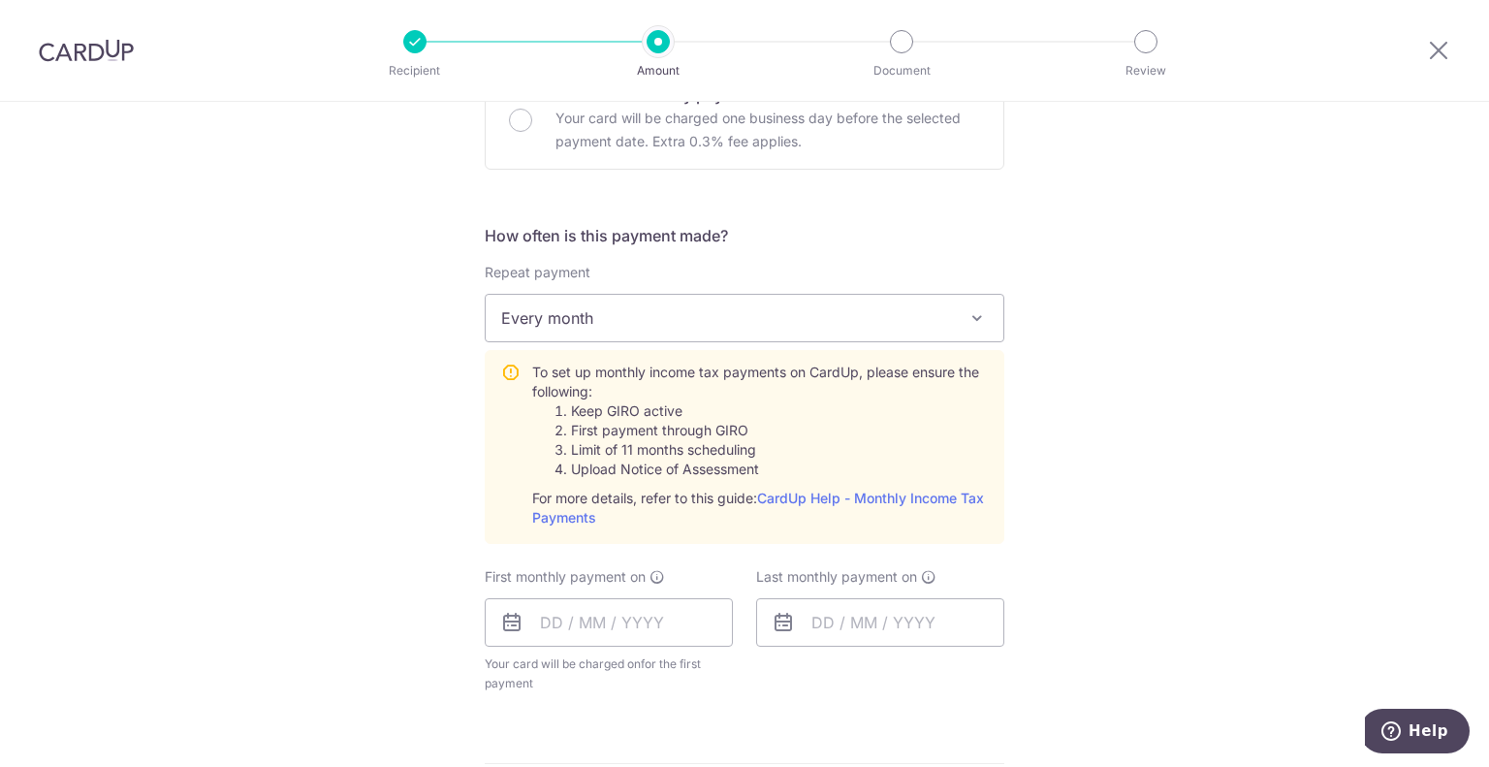
scroll to position [712, 0]
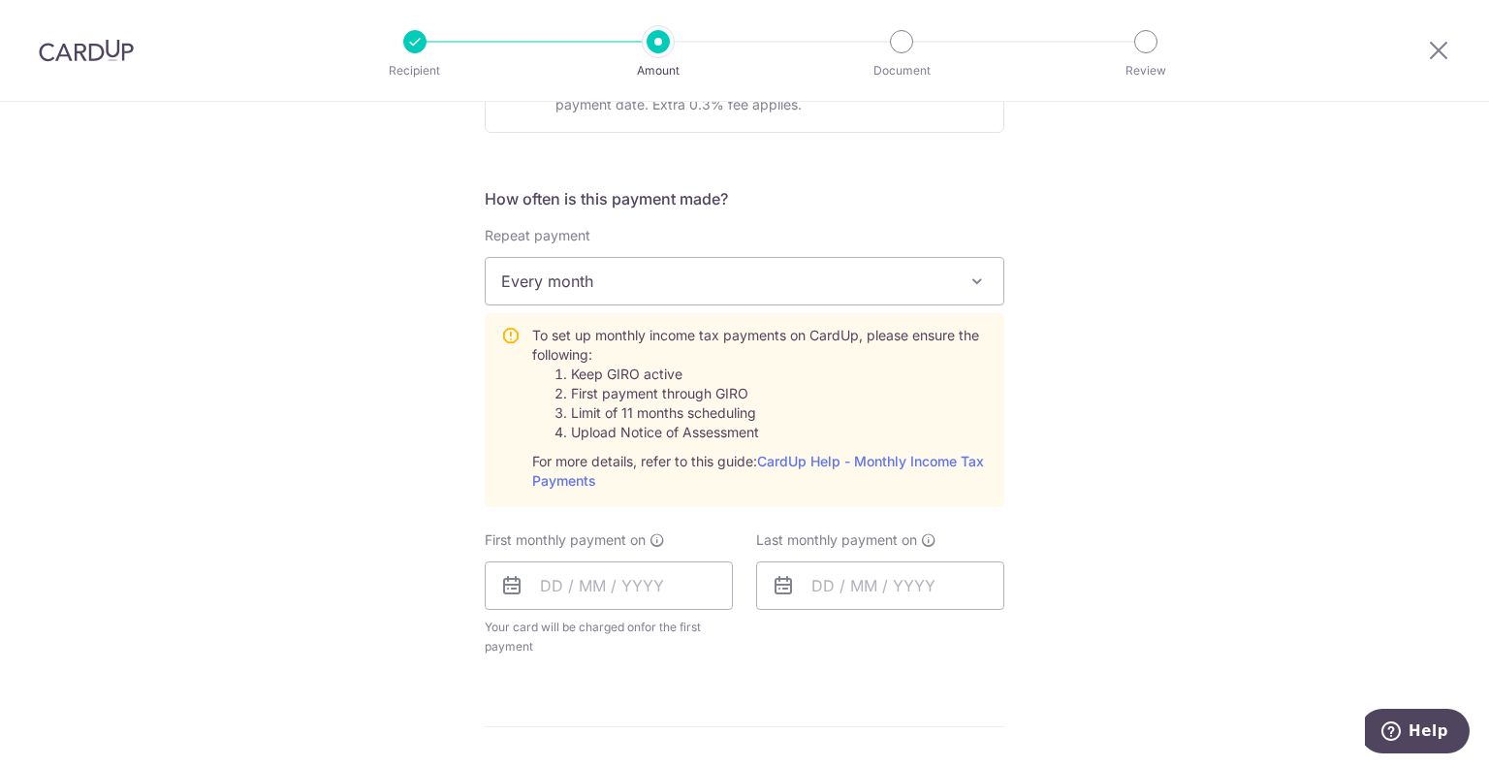
click at [509, 584] on icon at bounding box center [511, 585] width 23 height 23
click at [562, 584] on input "text" at bounding box center [609, 585] width 248 height 48
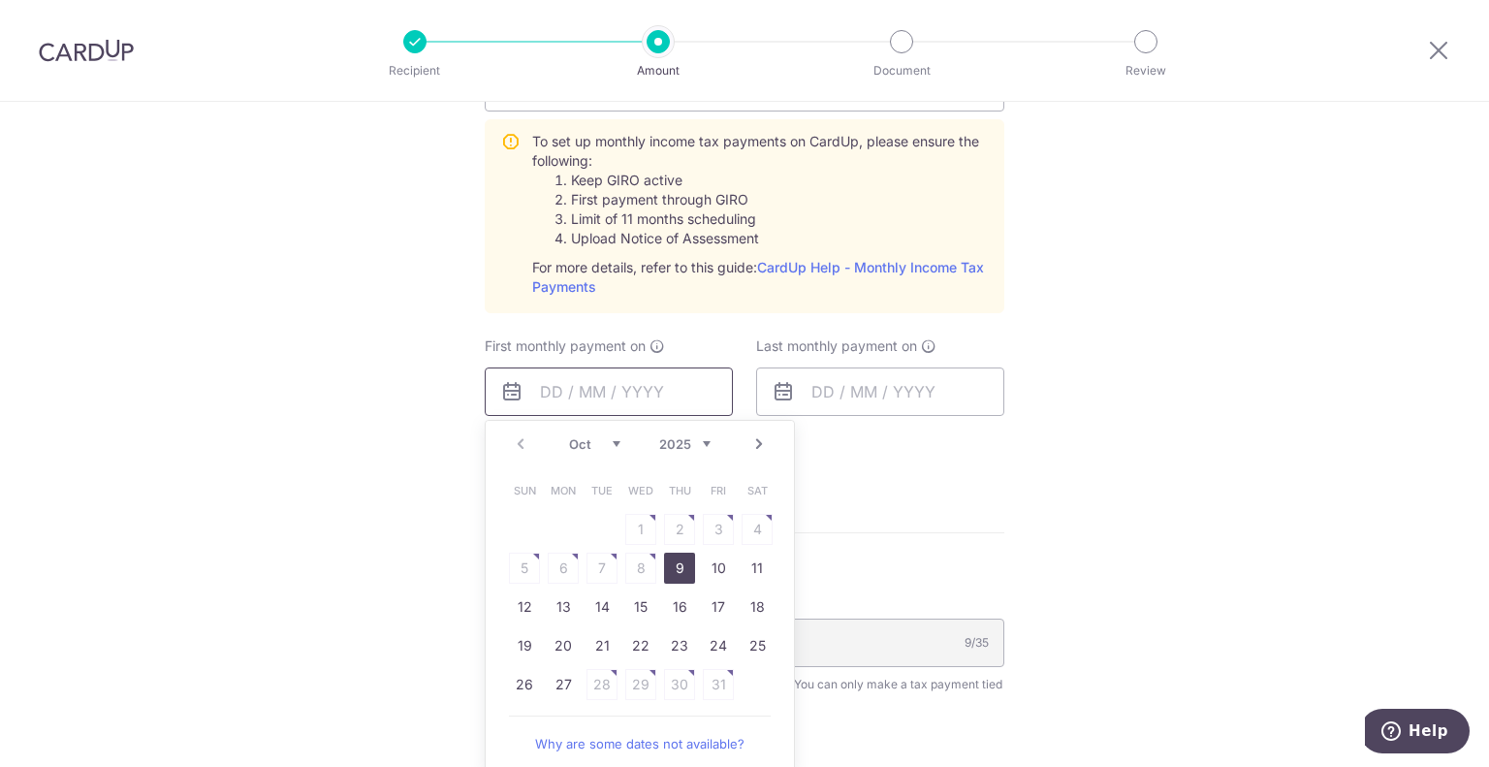
scroll to position [966, 0]
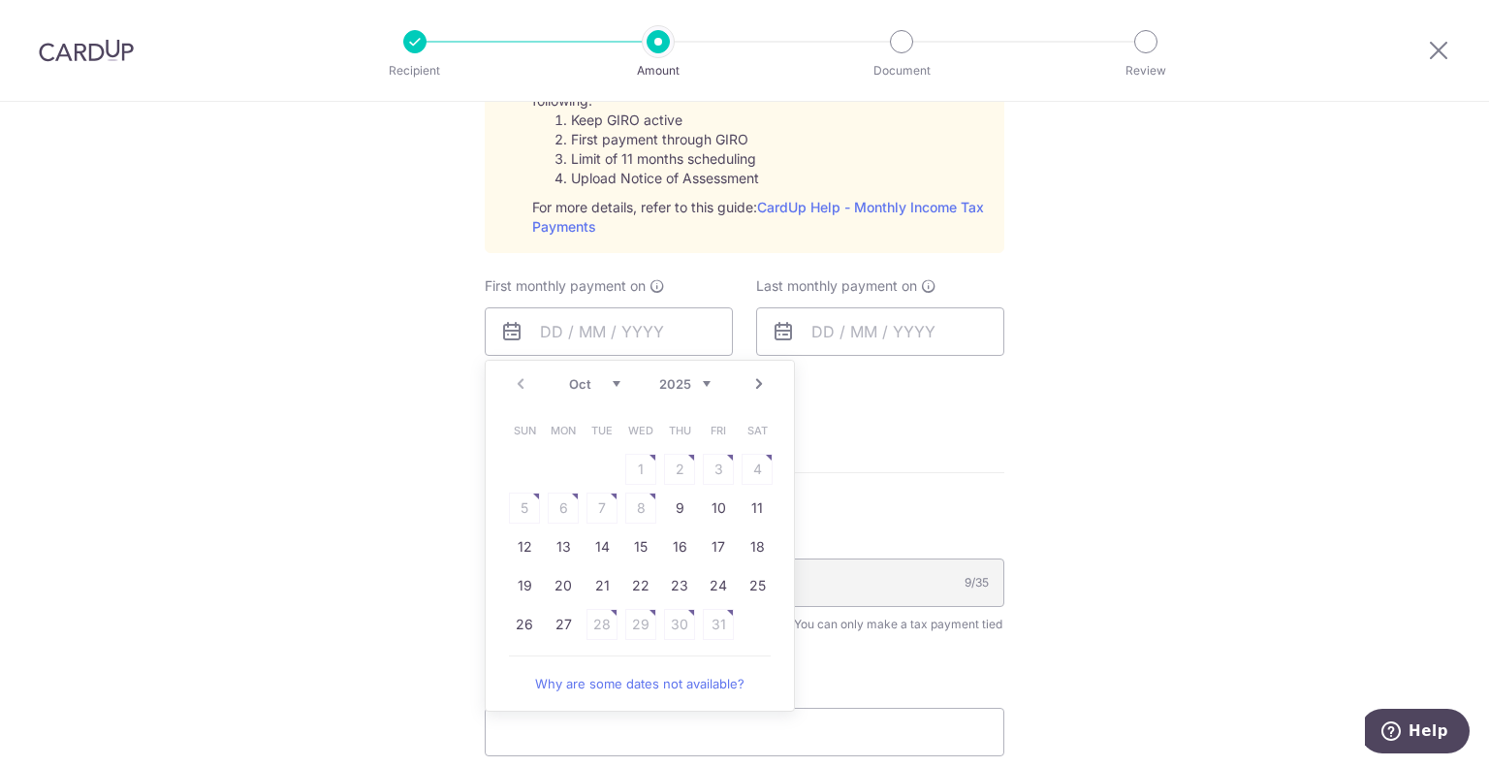
click at [607, 382] on select "Oct Nov Dec" at bounding box center [594, 384] width 51 height 16
click at [743, 505] on link "8" at bounding box center [757, 508] width 31 height 31
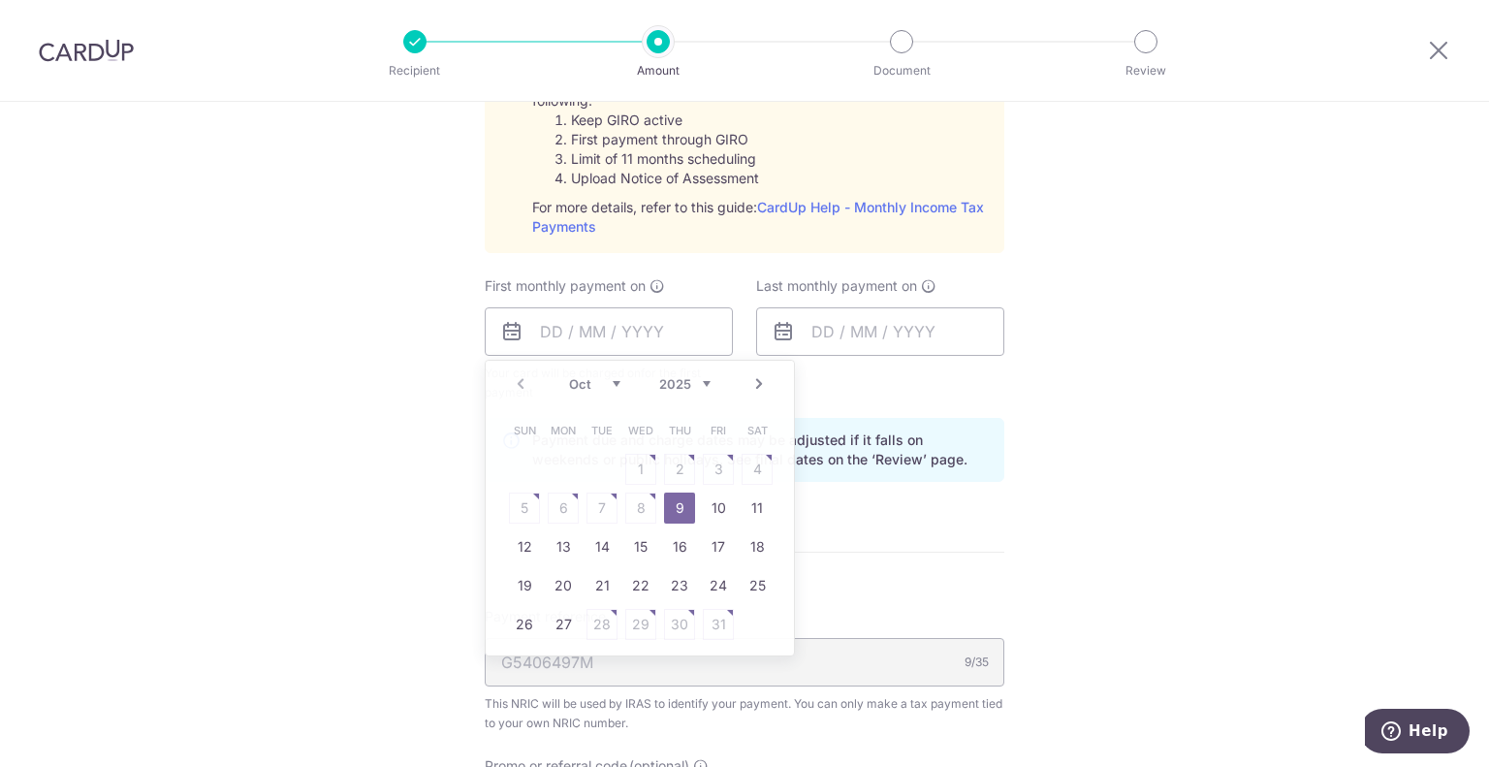
type input "[DATE]"
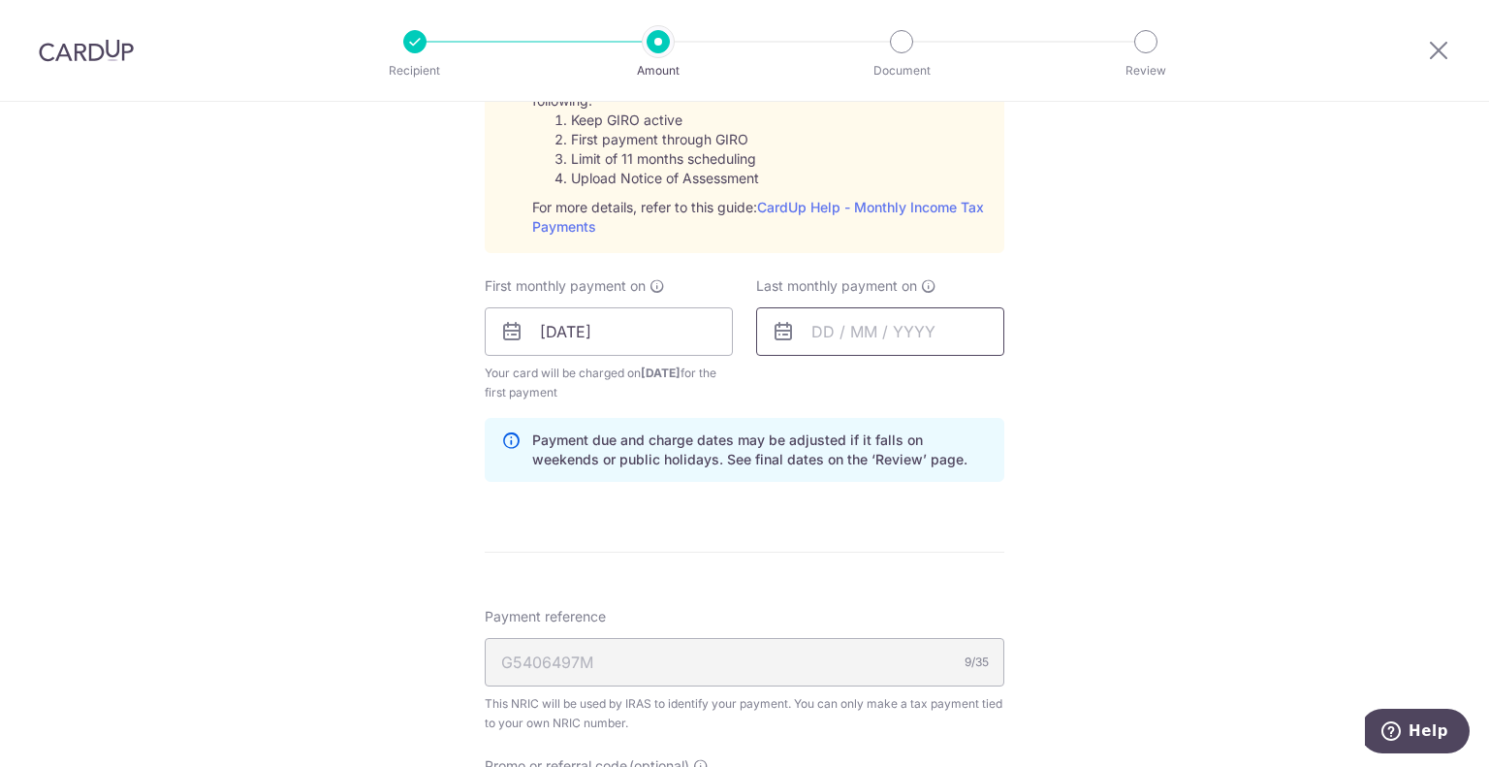
click at [818, 331] on input "text" at bounding box center [880, 331] width 248 height 48
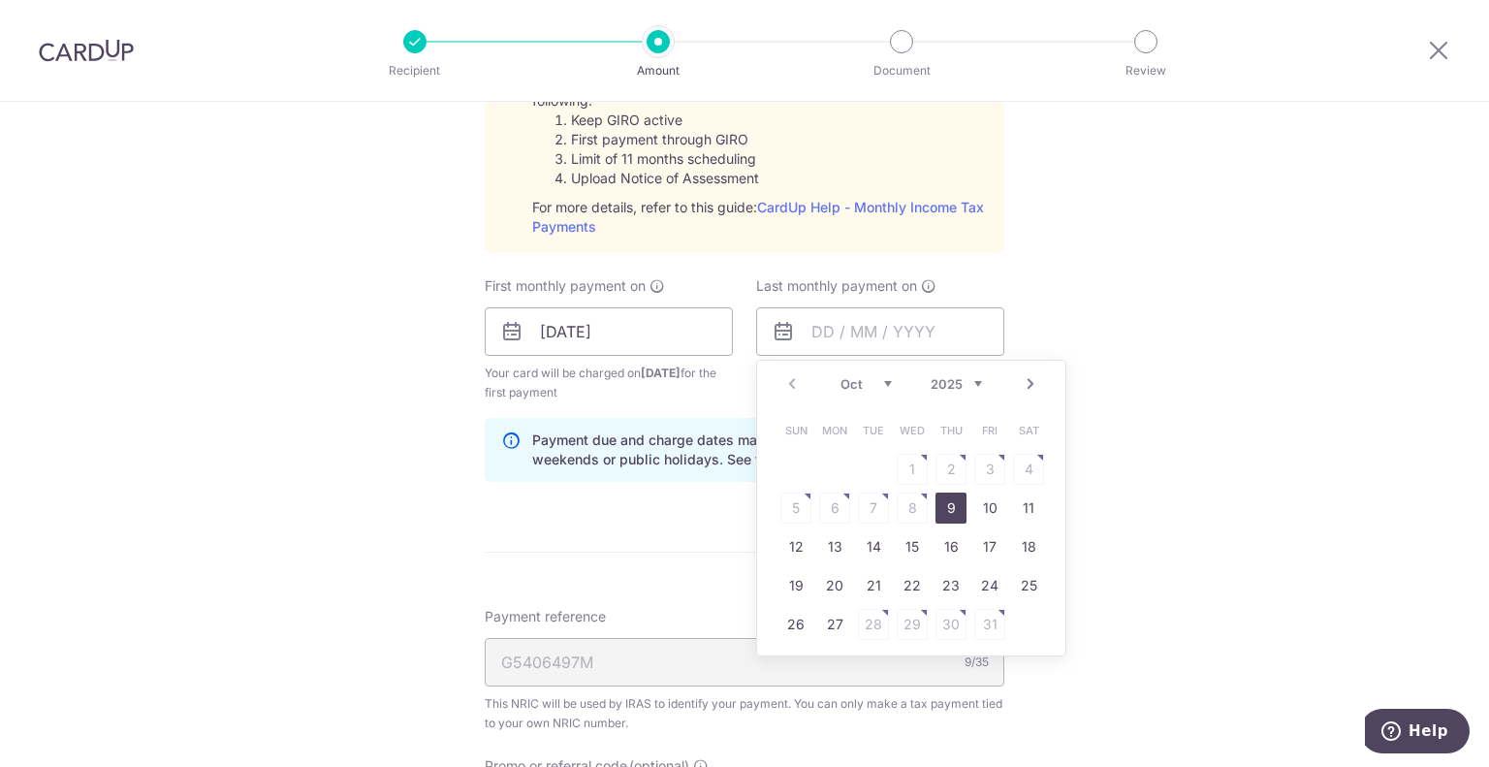
click at [972, 378] on select "2025 2026" at bounding box center [956, 384] width 51 height 16
click at [871, 376] on select "Jan Feb Mar Apr May Jun [DATE] Aug Sep Oct Nov" at bounding box center [866, 384] width 51 height 16
click at [906, 505] on table "Sun Mon Tue Wed Thu Fri Sat 1 2 3 4 5 6 7 8 9 10 11 12 13 14 15 16 17 18 19 20 …" at bounding box center [912, 527] width 271 height 233
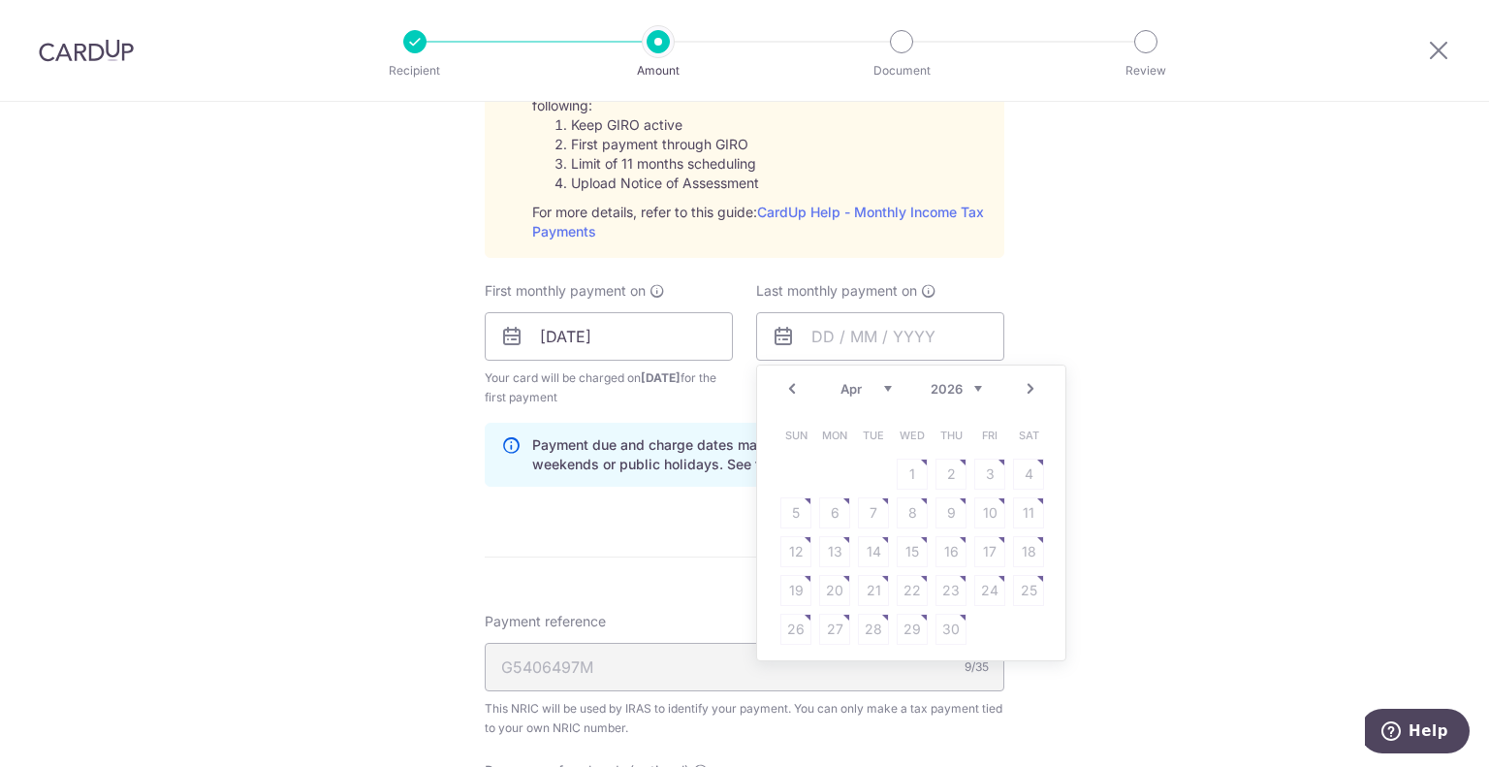
scroll to position [953, 0]
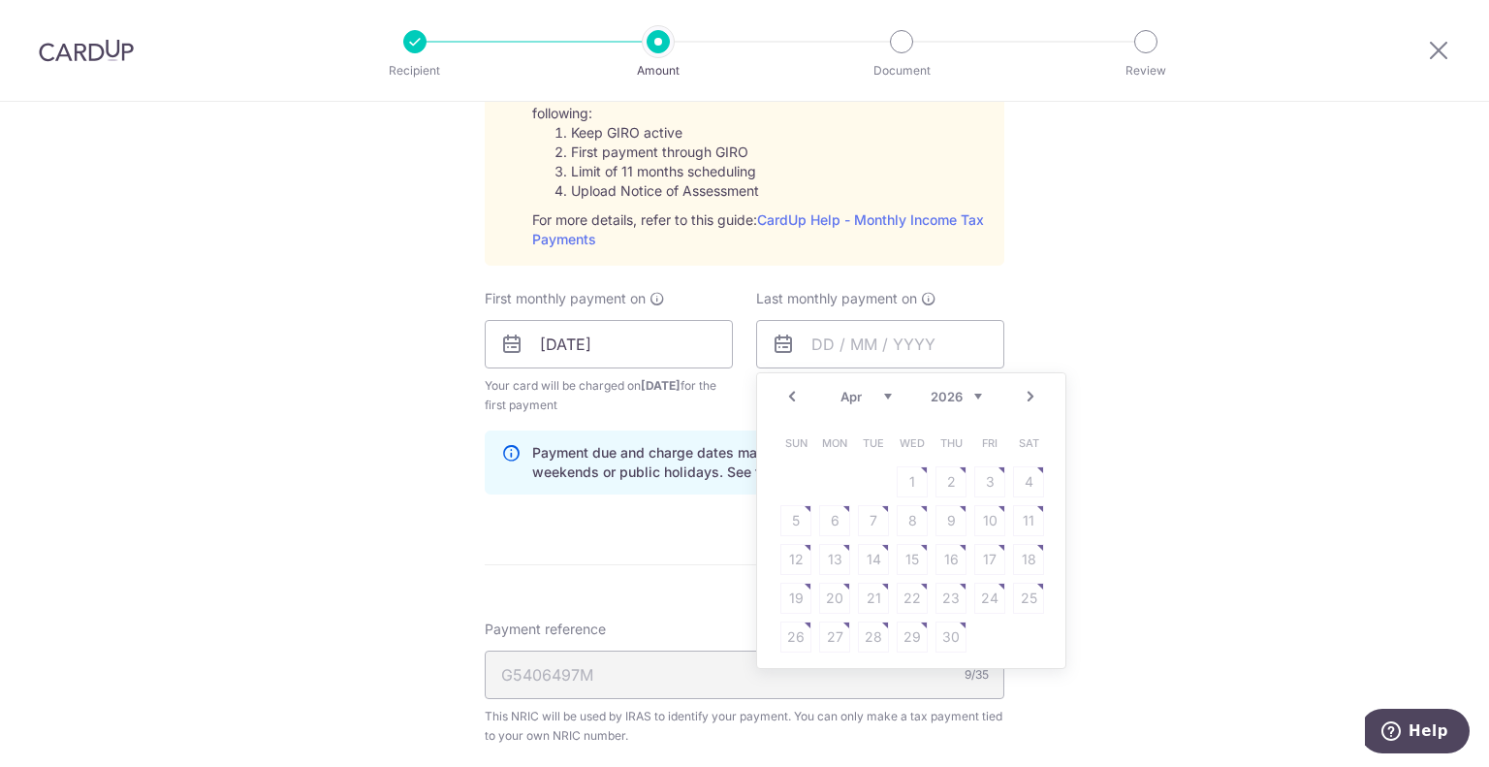
click at [789, 392] on link "Prev" at bounding box center [791, 396] width 23 height 23
click at [910, 598] on link "25" at bounding box center [912, 598] width 31 height 31
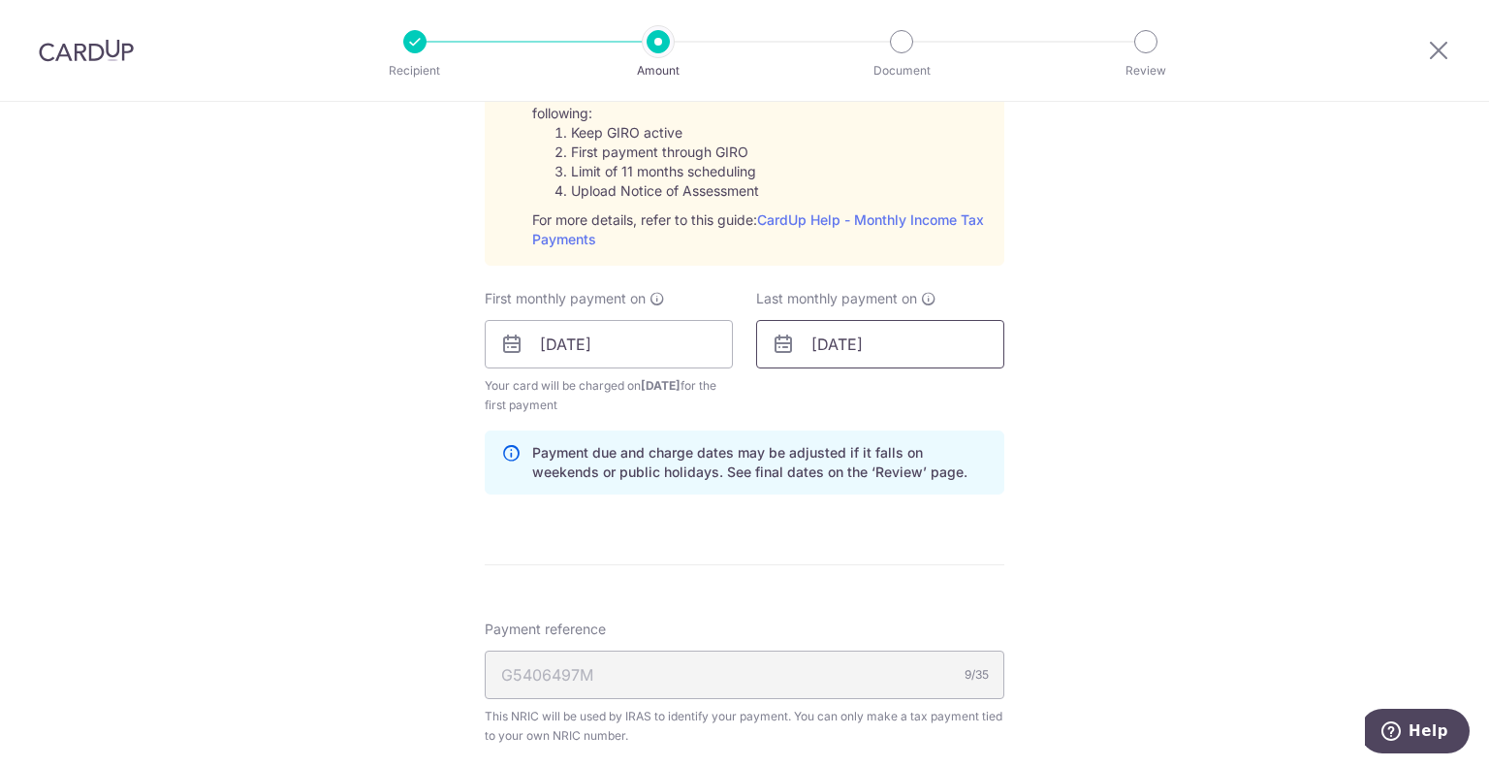
click at [872, 343] on input "[DATE]" at bounding box center [880, 344] width 248 height 48
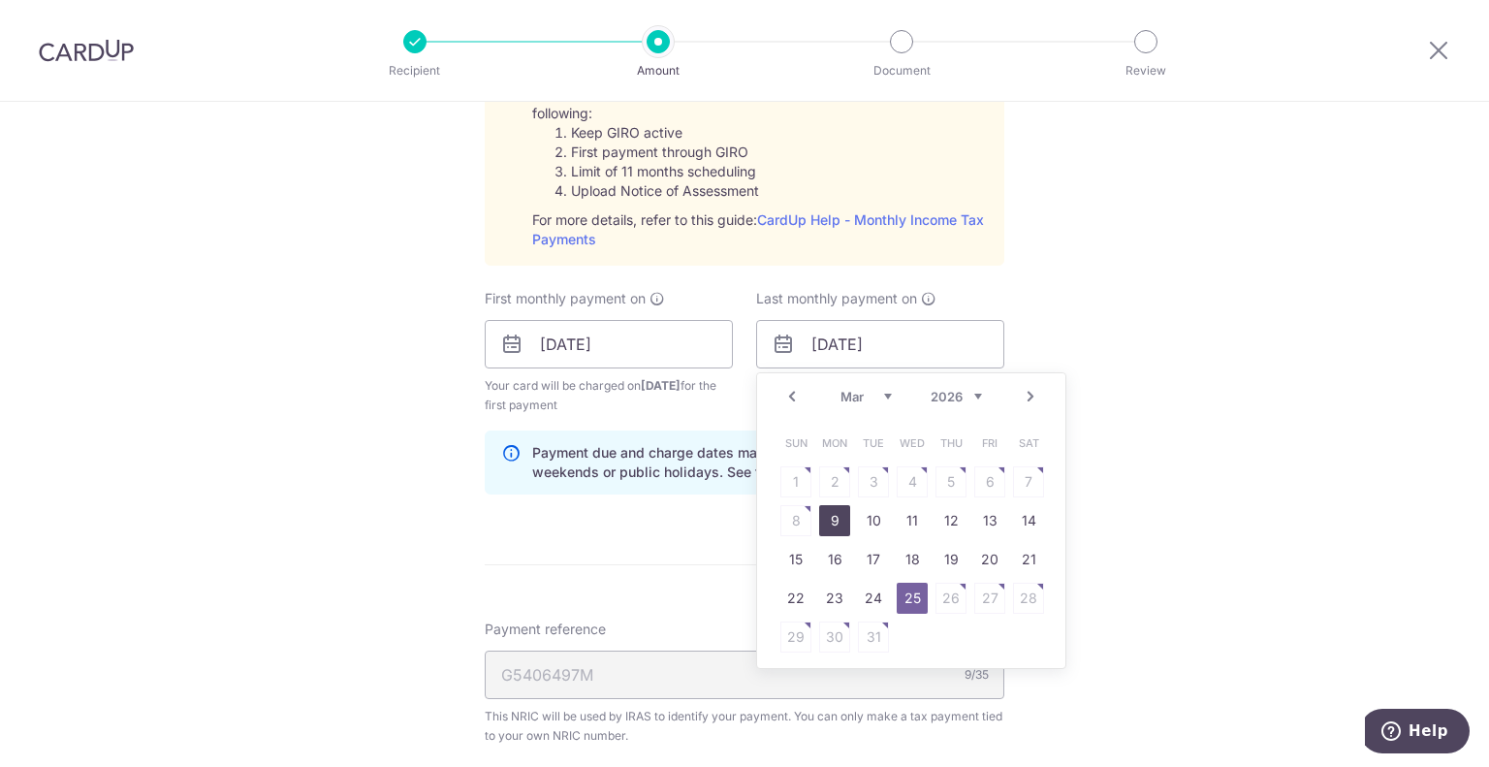
click at [826, 525] on link "9" at bounding box center [834, 520] width 31 height 31
type input "[DATE]"
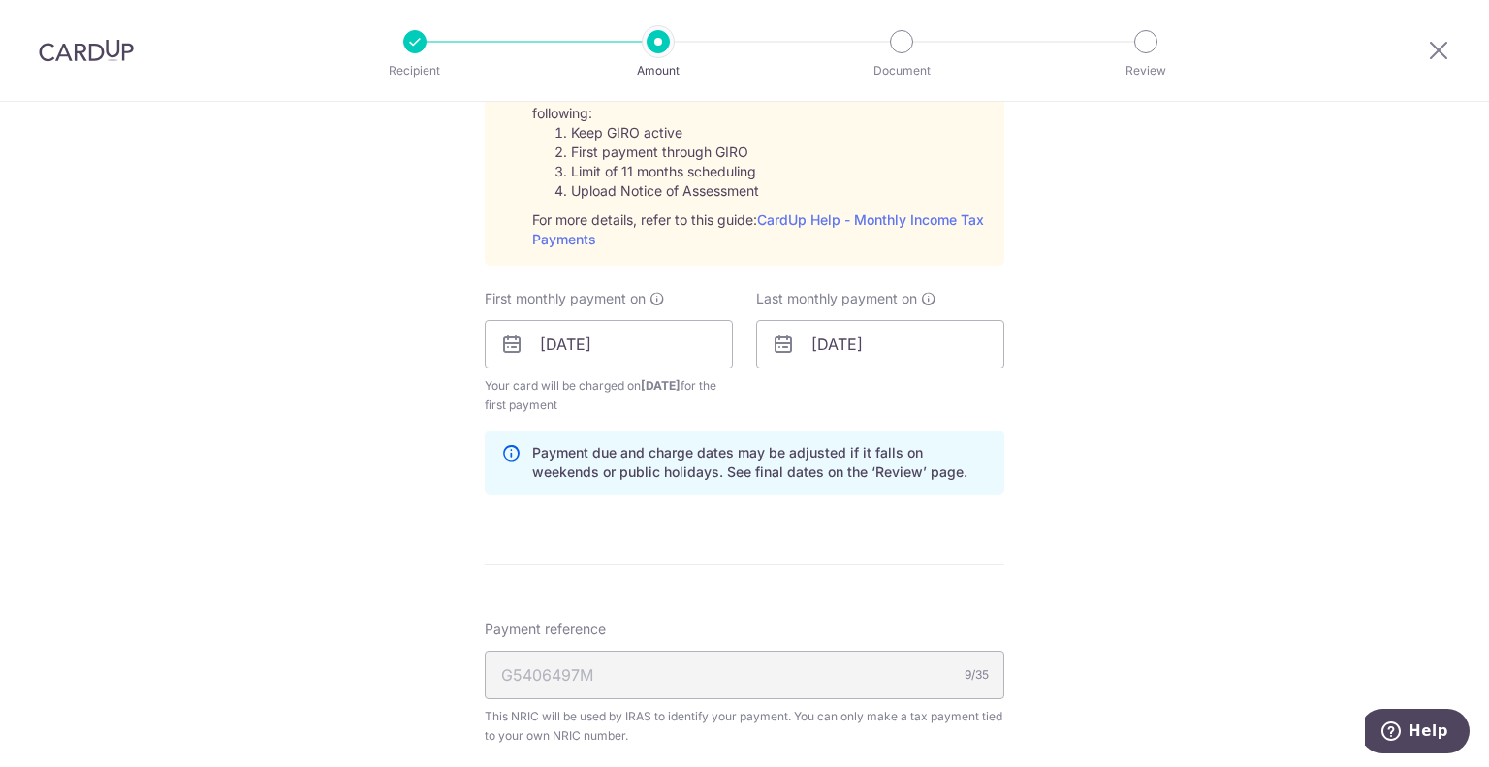
click at [1239, 381] on div "Tell us more about your payment Enter one-time or monthly payment amount SGD 5,…" at bounding box center [744, 199] width 1489 height 2101
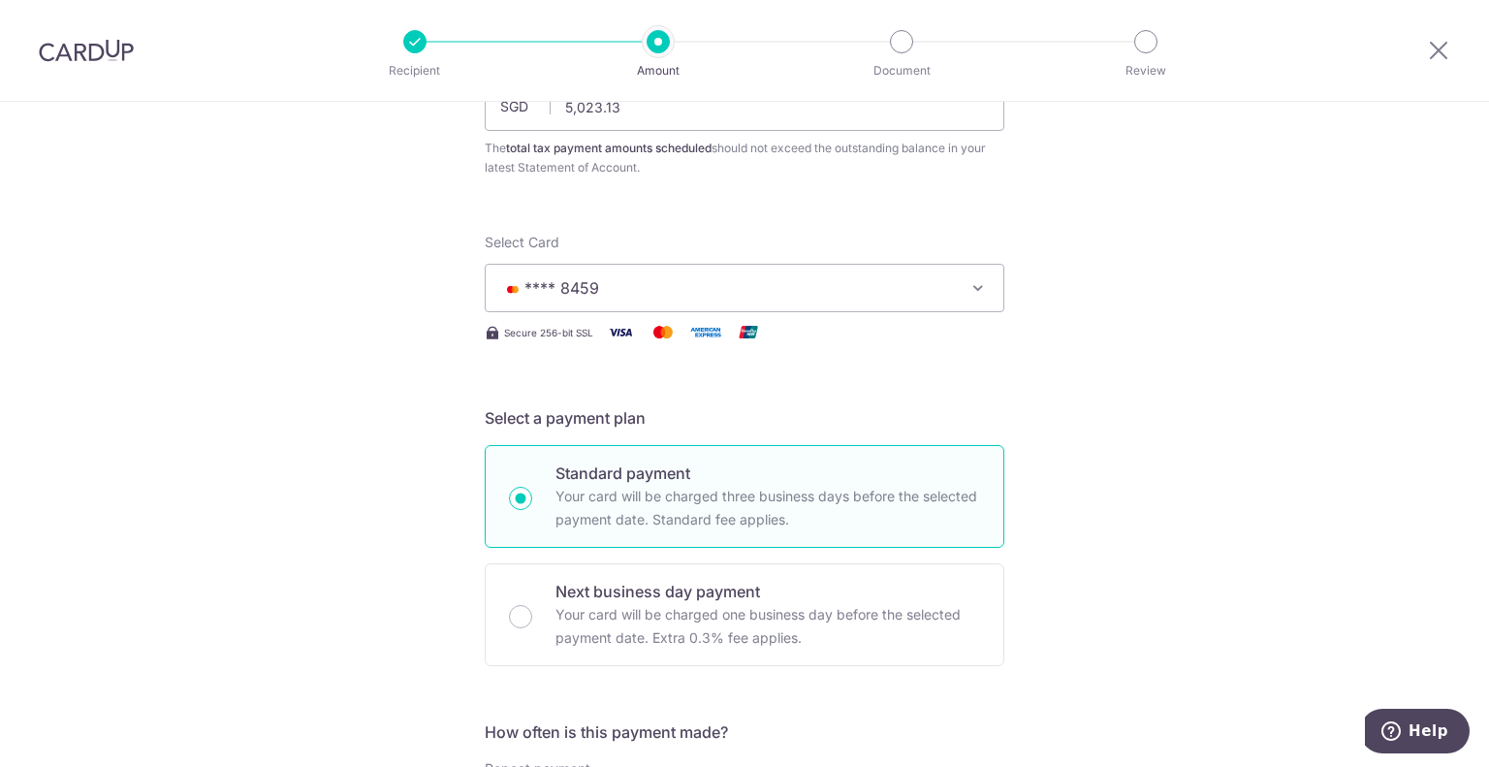
scroll to position [0, 0]
